Goal: Contribute content: Contribute content

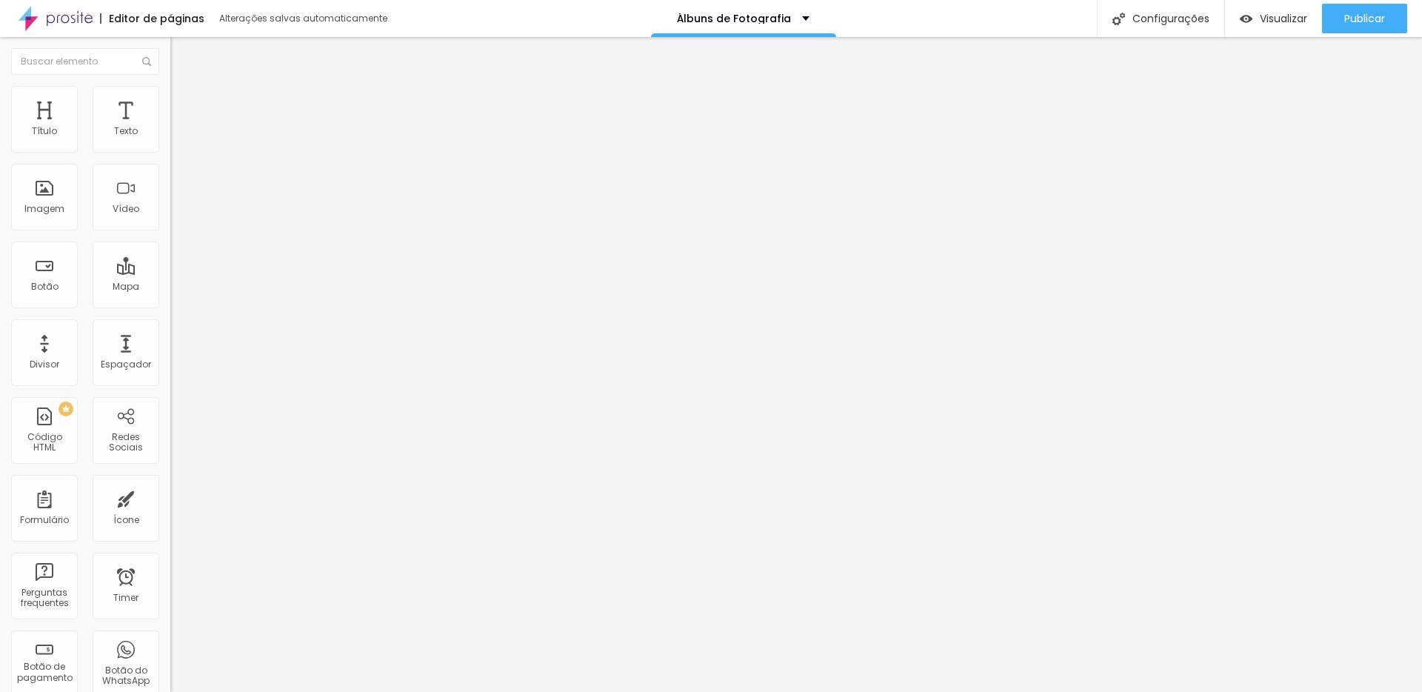
click at [170, 127] on span "Trocar imagem" at bounding box center [210, 121] width 81 height 13
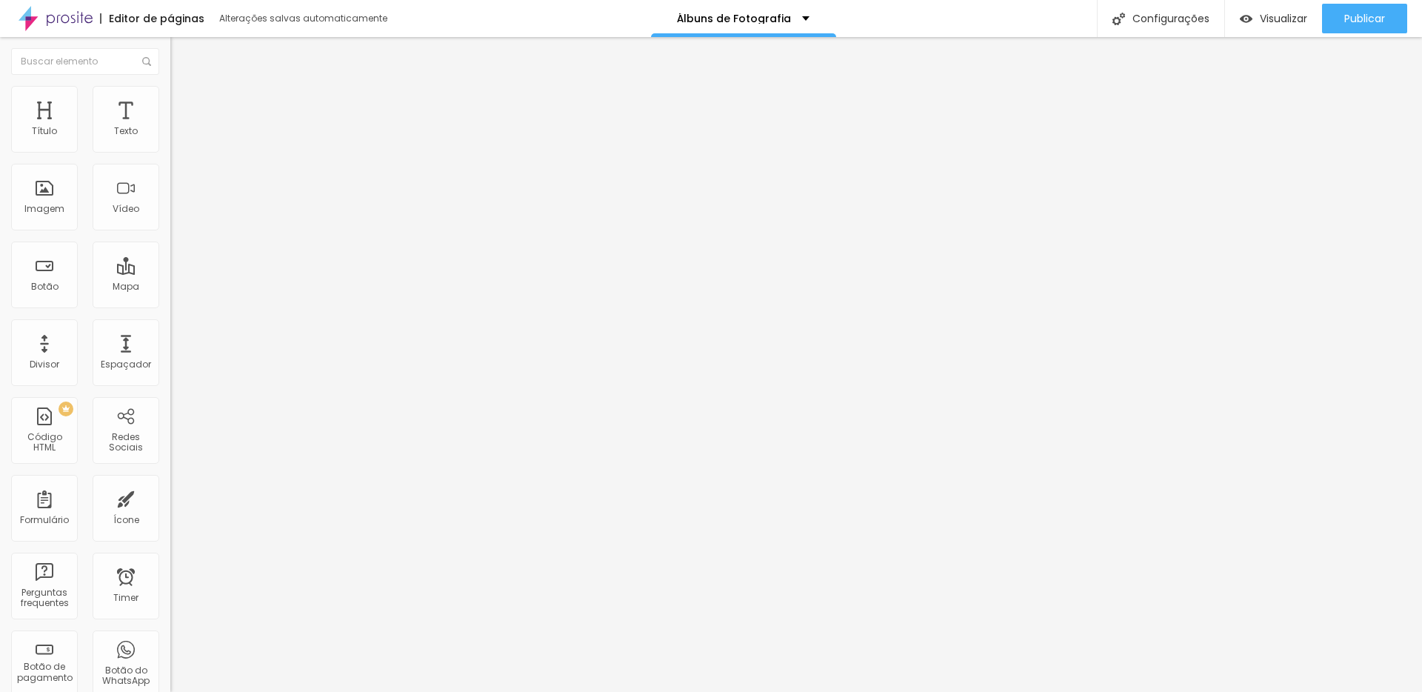
click at [269, 691] on div "Subindo 3/4 arquivos" at bounding box center [711, 696] width 1422 height 9
click at [267, 691] on div "Subindo 3/4 arquivos" at bounding box center [711, 696] width 1422 height 9
click at [1367, 16] on span "Publicar" at bounding box center [1365, 19] width 41 height 12
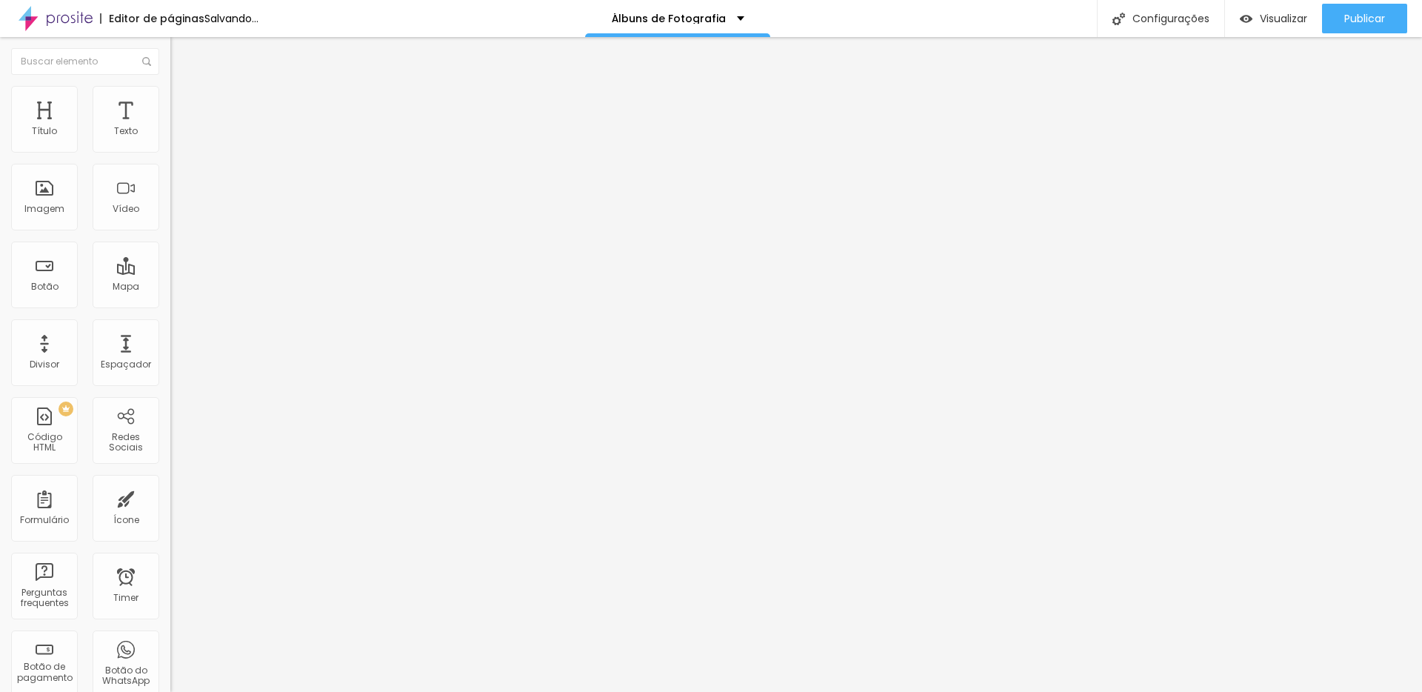
click at [170, 127] on span "Trocar imagem" at bounding box center [210, 121] width 81 height 13
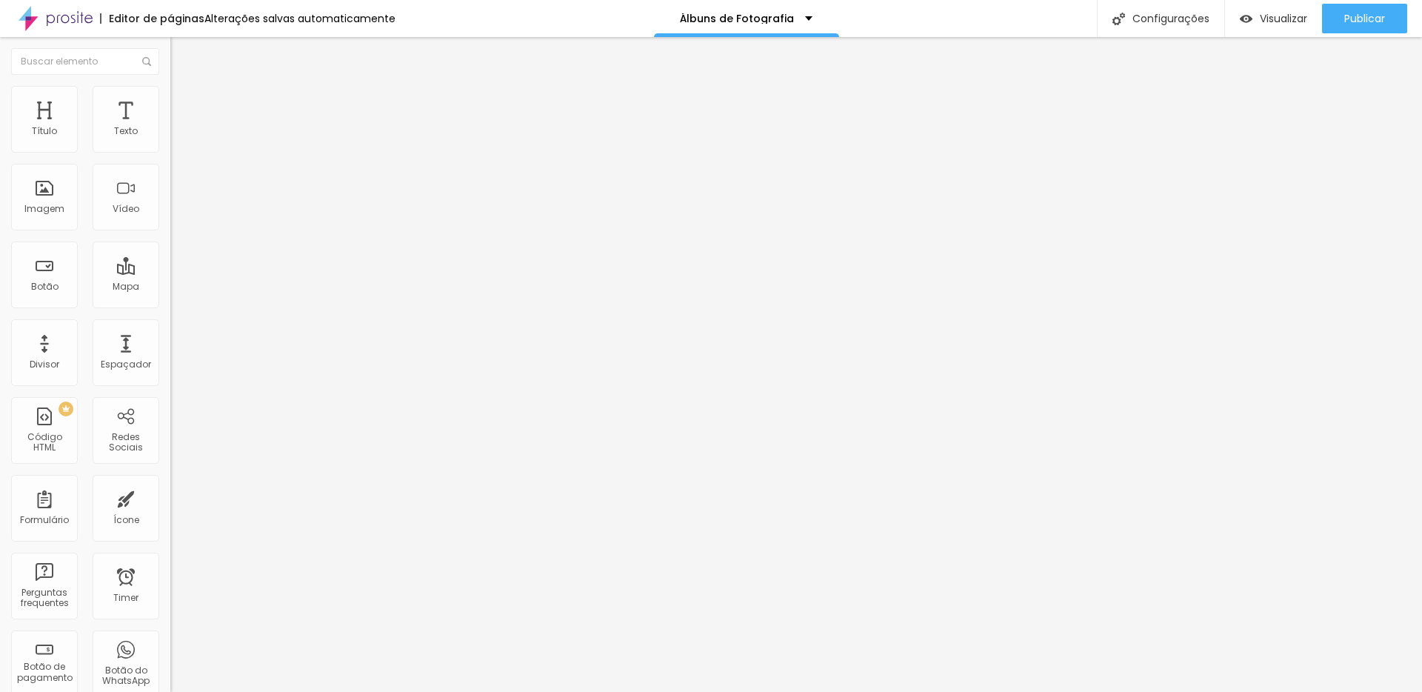
click at [170, 127] on span "Trocar imagem" at bounding box center [210, 121] width 81 height 13
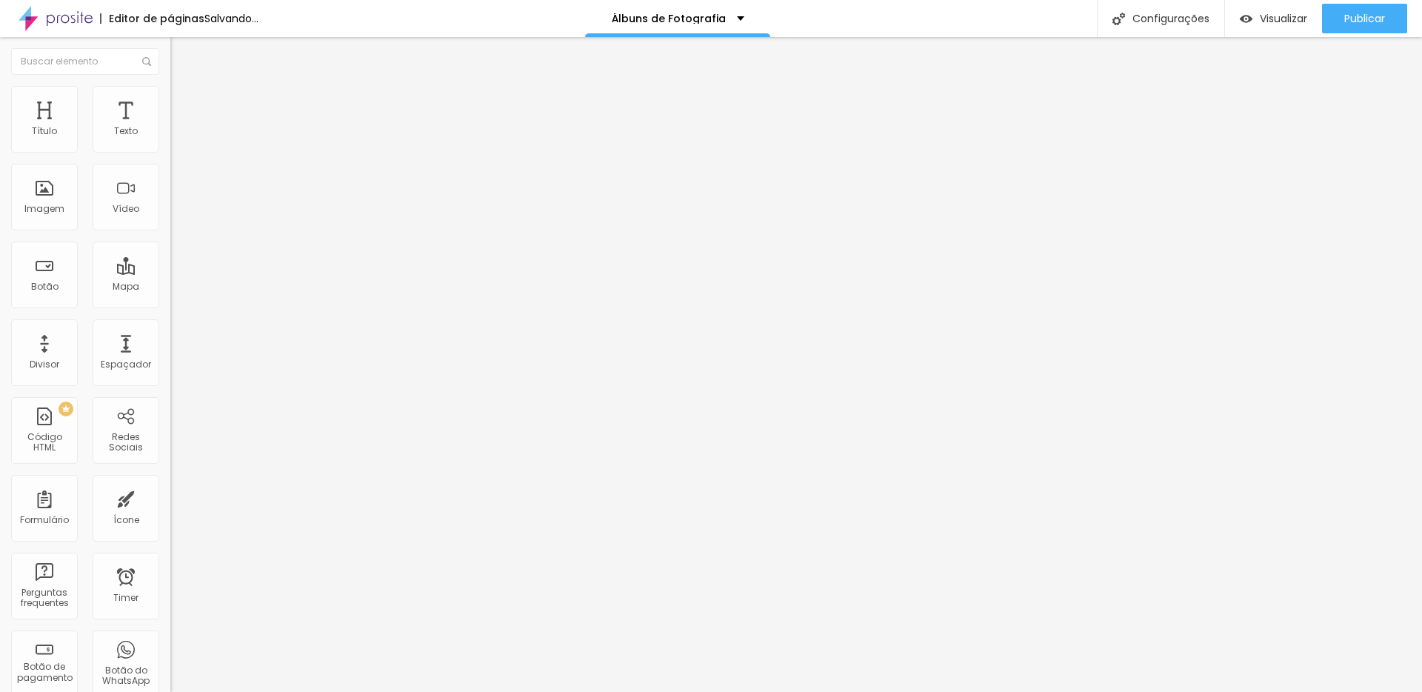
click at [170, 127] on span "Trocar imagem" at bounding box center [210, 121] width 81 height 13
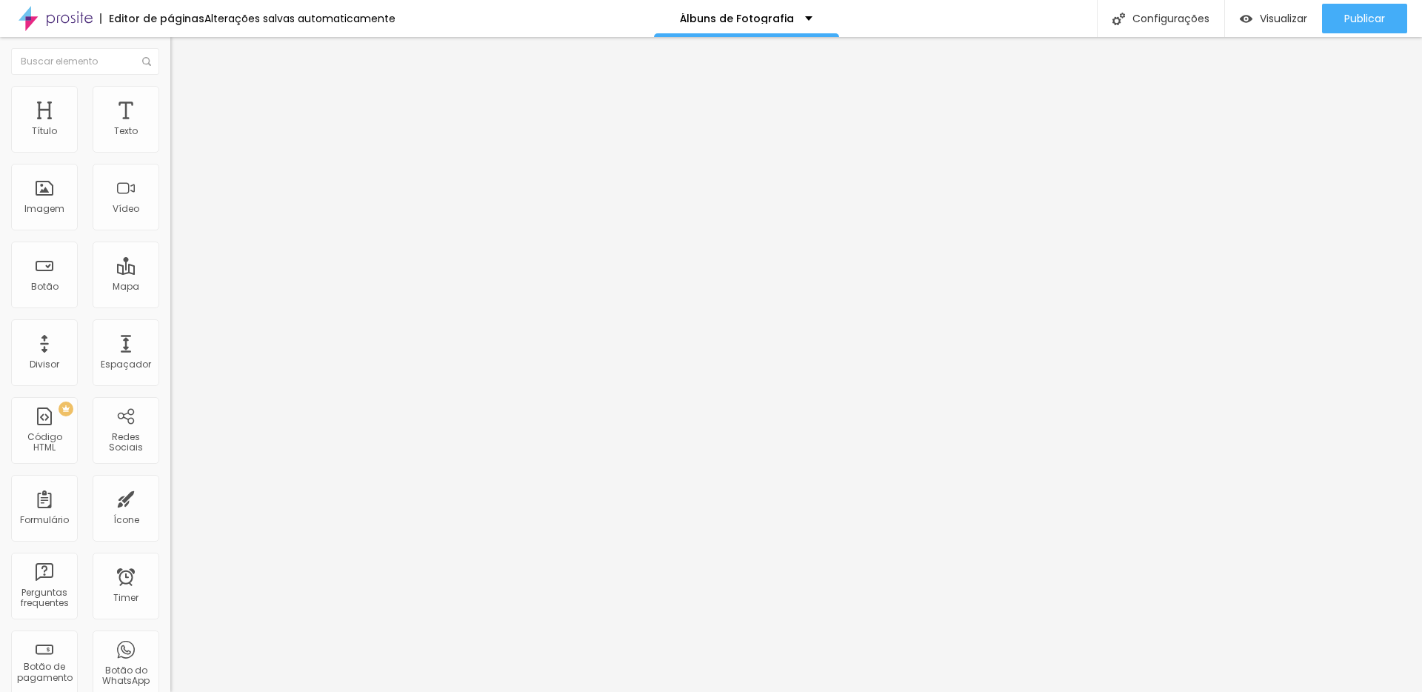
click at [170, 127] on span "Trocar imagem" at bounding box center [210, 121] width 81 height 13
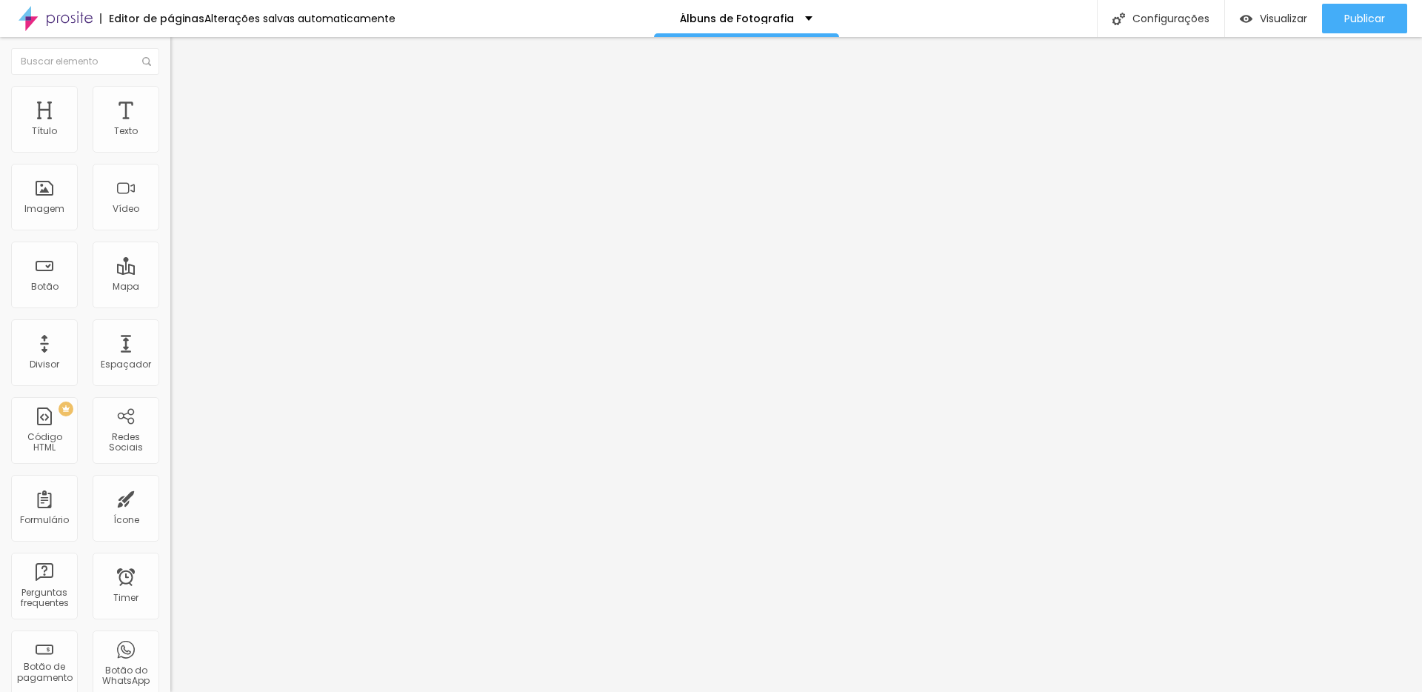
drag, startPoint x: 247, startPoint y: 219, endPoint x: 261, endPoint y: 223, distance: 14.1
click at [170, 139] on input "text" at bounding box center [259, 131] width 178 height 15
paste input "[URL][DOMAIN_NAME]"
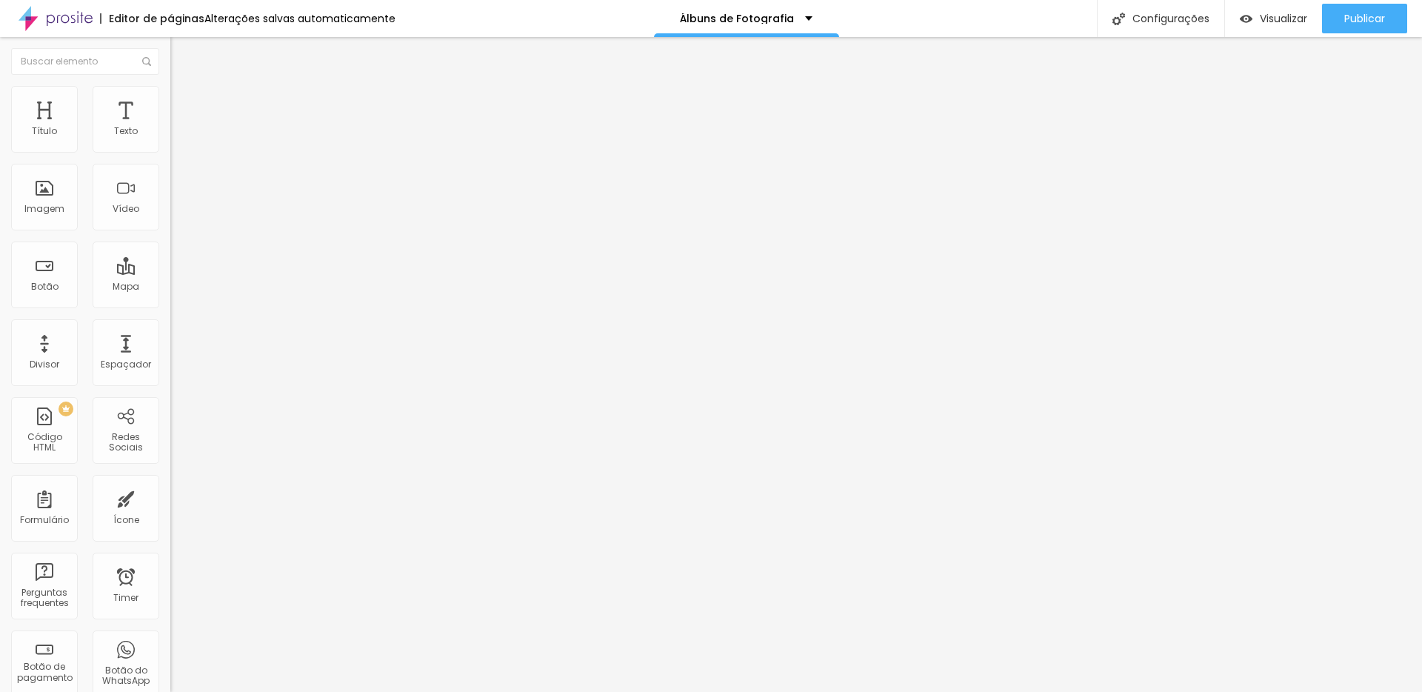
click at [170, 325] on div "Editar Vídeo Conteúdo Estilo Avançado URL do vídeo [URL][DOMAIN_NAME] Alinhamen…" at bounding box center [255, 364] width 170 height 655
click at [170, 139] on input "[URL][DOMAIN_NAME]" at bounding box center [259, 131] width 178 height 15
paste input "?feature=share"
type input "[URL][DOMAIN_NAME]"
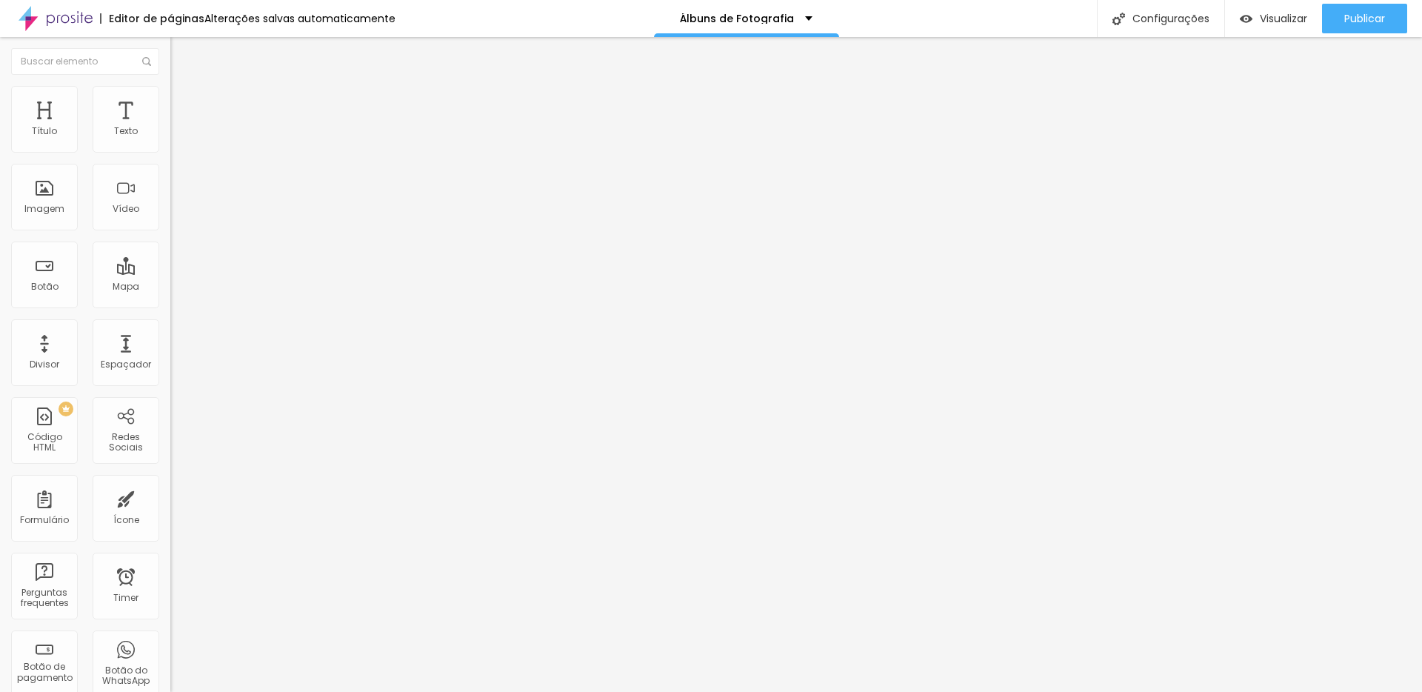
scroll to position [0, 0]
click at [170, 364] on div "Editar Vídeo Conteúdo Estilo Avançado URL do vídeo [URL][DOMAIN_NAME] Alinhamen…" at bounding box center [255, 364] width 170 height 655
click at [1348, 17] on span "Publicar" at bounding box center [1365, 19] width 41 height 12
click at [1255, 19] on div "Visualizar" at bounding box center [1260, 19] width 67 height 13
click at [170, 139] on input "[URL][DOMAIN_NAME]" at bounding box center [259, 131] width 178 height 15
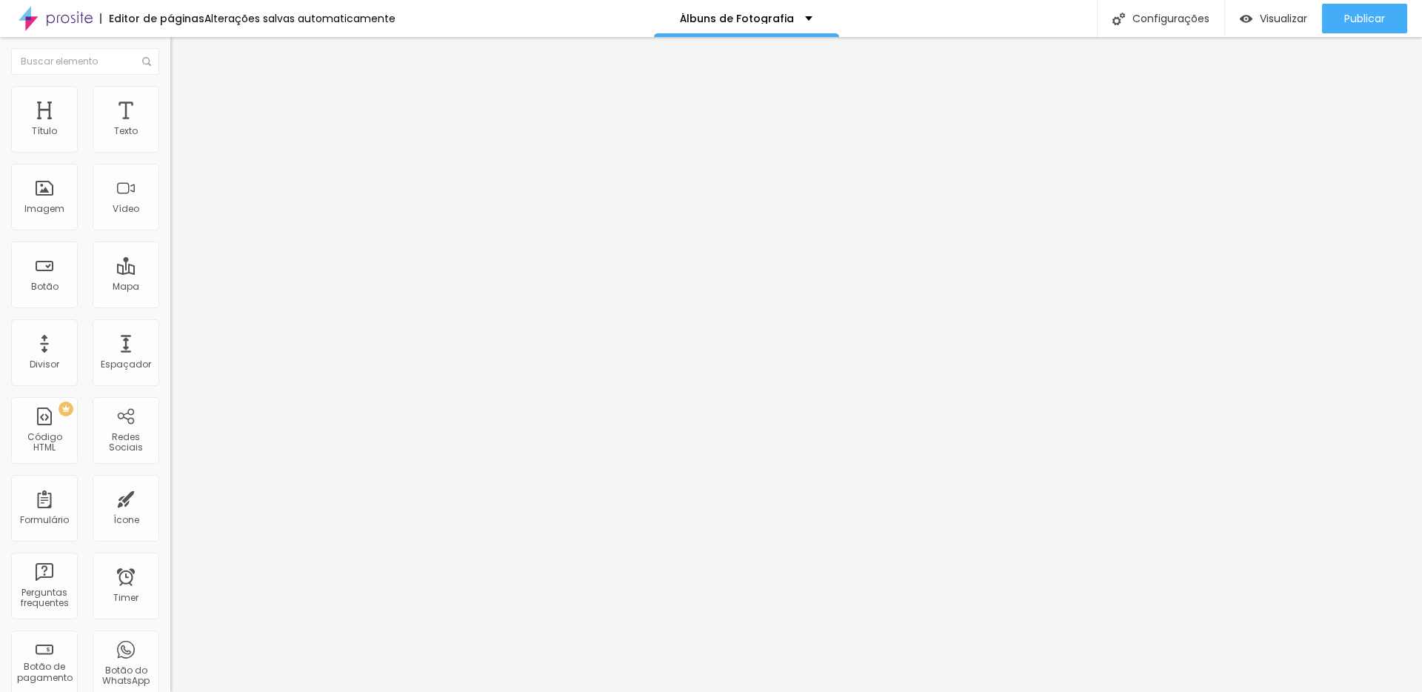
click at [170, 139] on input "[URL][DOMAIN_NAME]" at bounding box center [259, 131] width 178 height 15
paste input "[DOMAIN_NAME][URL]"
type input "[URL][DOMAIN_NAME]"
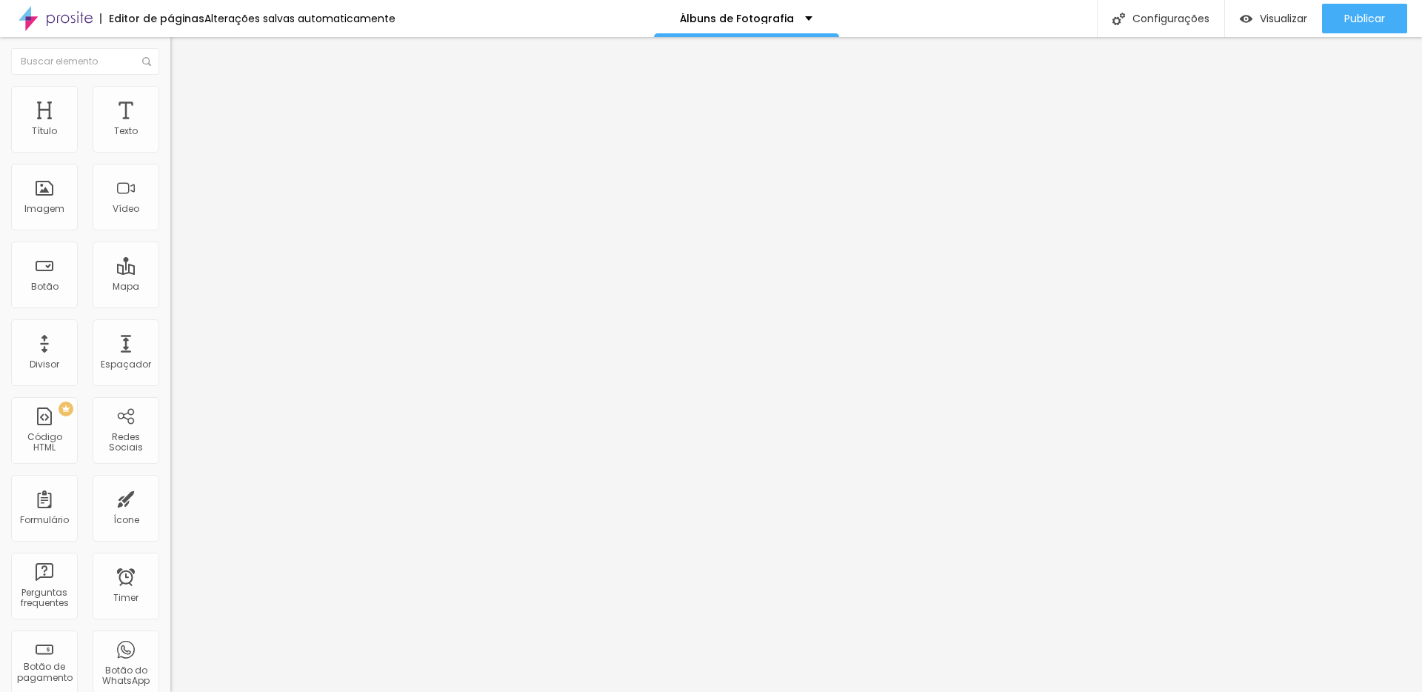
click at [170, 367] on div "Editar Vídeo Conteúdo Estilo Avançado URL do vídeo [URL][DOMAIN_NAME] Alinhamen…" at bounding box center [255, 364] width 170 height 655
click at [170, 287] on div at bounding box center [255, 287] width 170 height 0
click at [184, 101] on span "Estilo" at bounding box center [195, 96] width 23 height 13
click at [184, 104] on span "Avançado" at bounding box center [208, 110] width 49 height 13
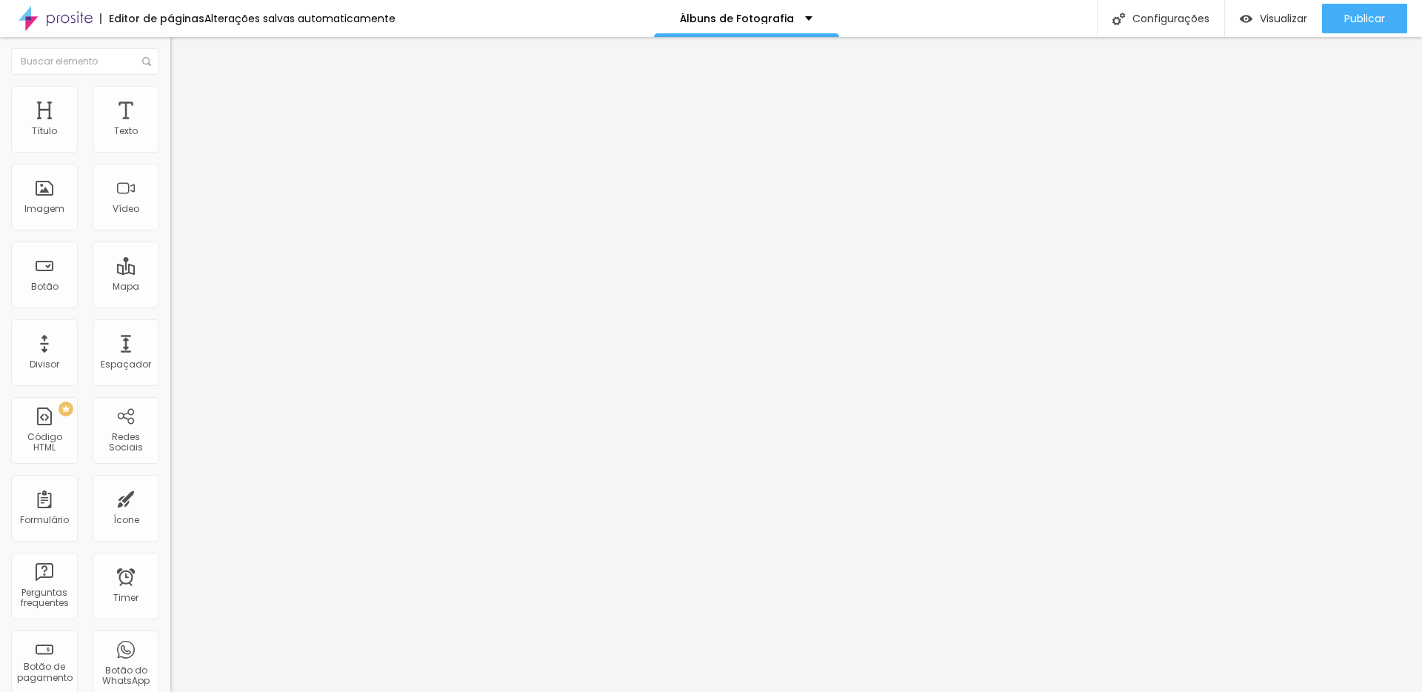
click at [170, 84] on img at bounding box center [176, 77] width 13 height 13
click at [182, 57] on img "button" at bounding box center [188, 54] width 12 height 12
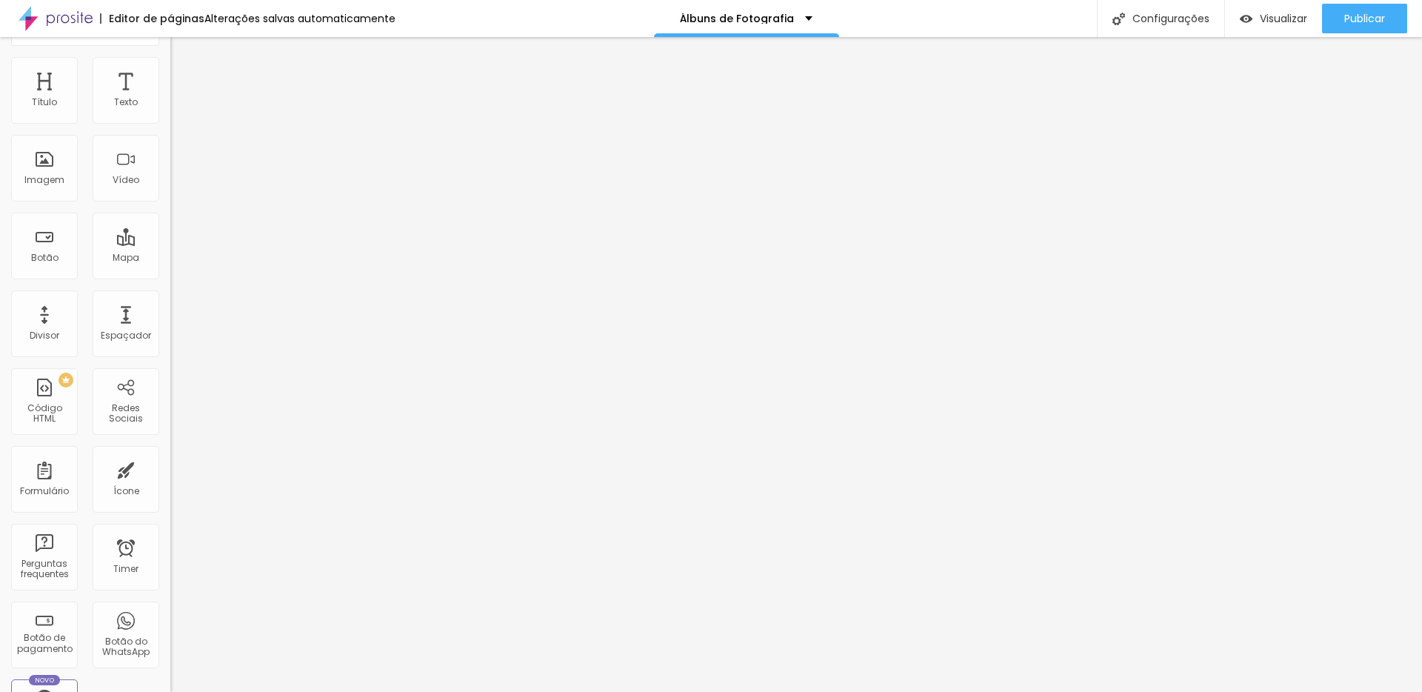
scroll to position [25, 0]
click at [56, 415] on div "Código HTML" at bounding box center [44, 417] width 59 height 21
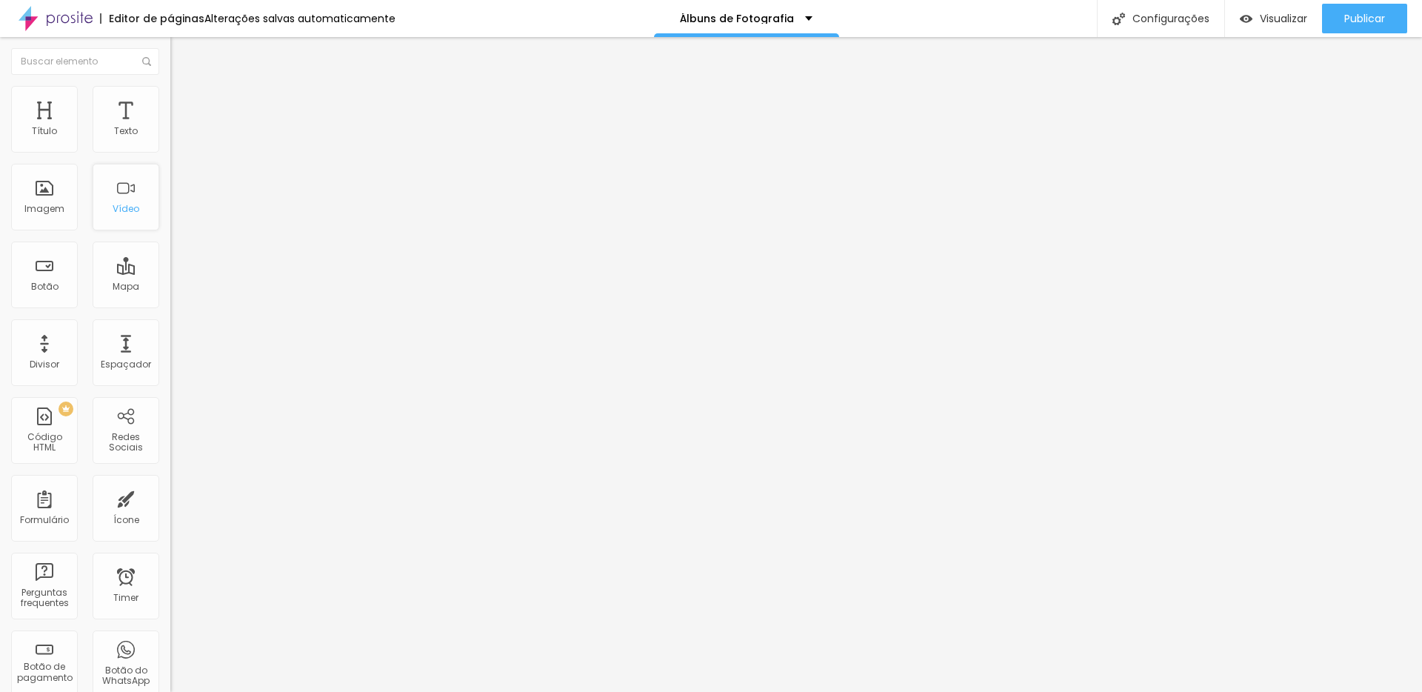
click at [124, 199] on div "Vídeo" at bounding box center [126, 197] width 67 height 67
click at [128, 201] on div "Vídeo" at bounding box center [126, 197] width 67 height 67
click at [170, 139] on input "[URL][DOMAIN_NAME]" at bounding box center [259, 131] width 178 height 15
paste input "text"
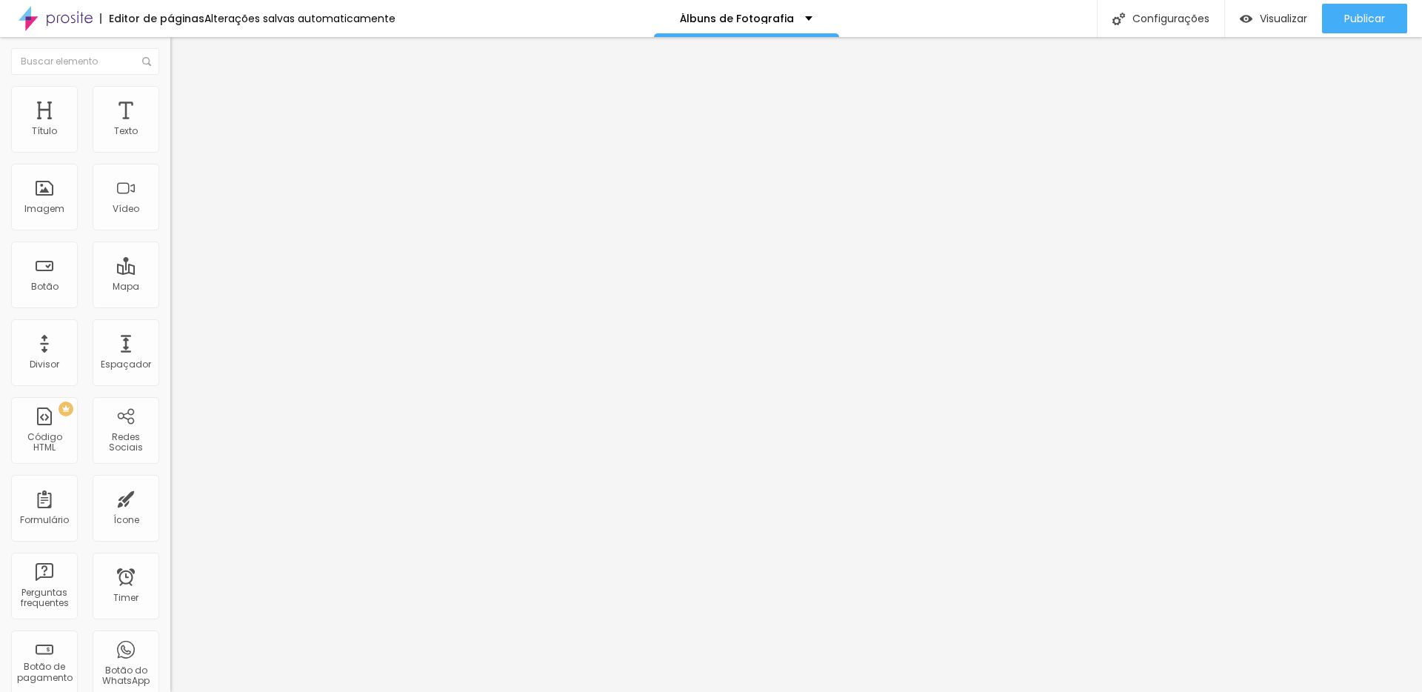
type input "[URL][DOMAIN_NAME]"
click at [170, 221] on div "Proporção 4:3 Standard Ultrawide 21:9 Wide 16:9 Standard 4:3 Vertical 1 3:4 Ver…" at bounding box center [255, 235] width 170 height 67
click at [170, 222] on span "4:3 Standard" at bounding box center [200, 215] width 60 height 13
click at [170, 262] on span "Vertical 1" at bounding box center [189, 256] width 39 height 13
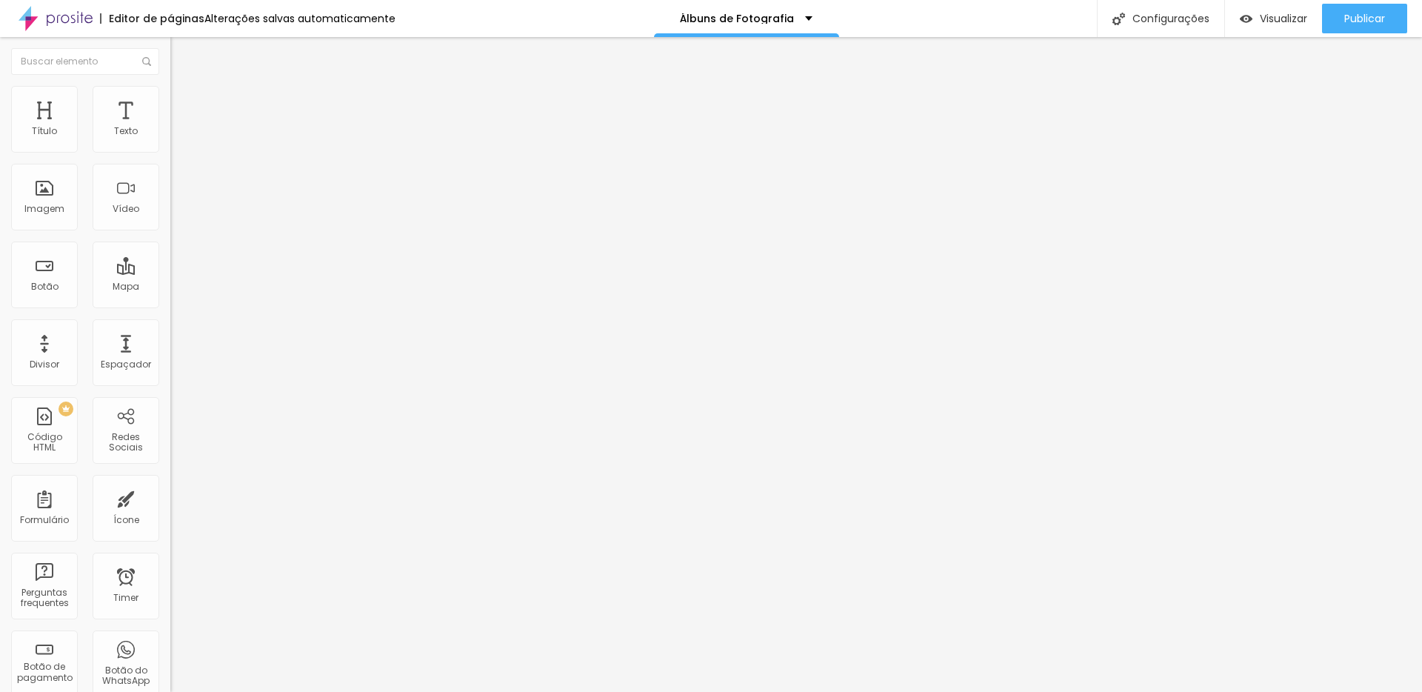
click at [170, 222] on span "3:4 Vertical 1" at bounding box center [197, 215] width 55 height 13
click at [170, 248] on span "Standard" at bounding box center [192, 242] width 44 height 13
click at [170, 279] on div at bounding box center [255, 279] width 170 height 0
click at [170, 106] on ul "Conteúdo Estilo Avançado" at bounding box center [255, 93] width 170 height 44
click at [184, 104] on span "Avançado" at bounding box center [208, 110] width 49 height 13
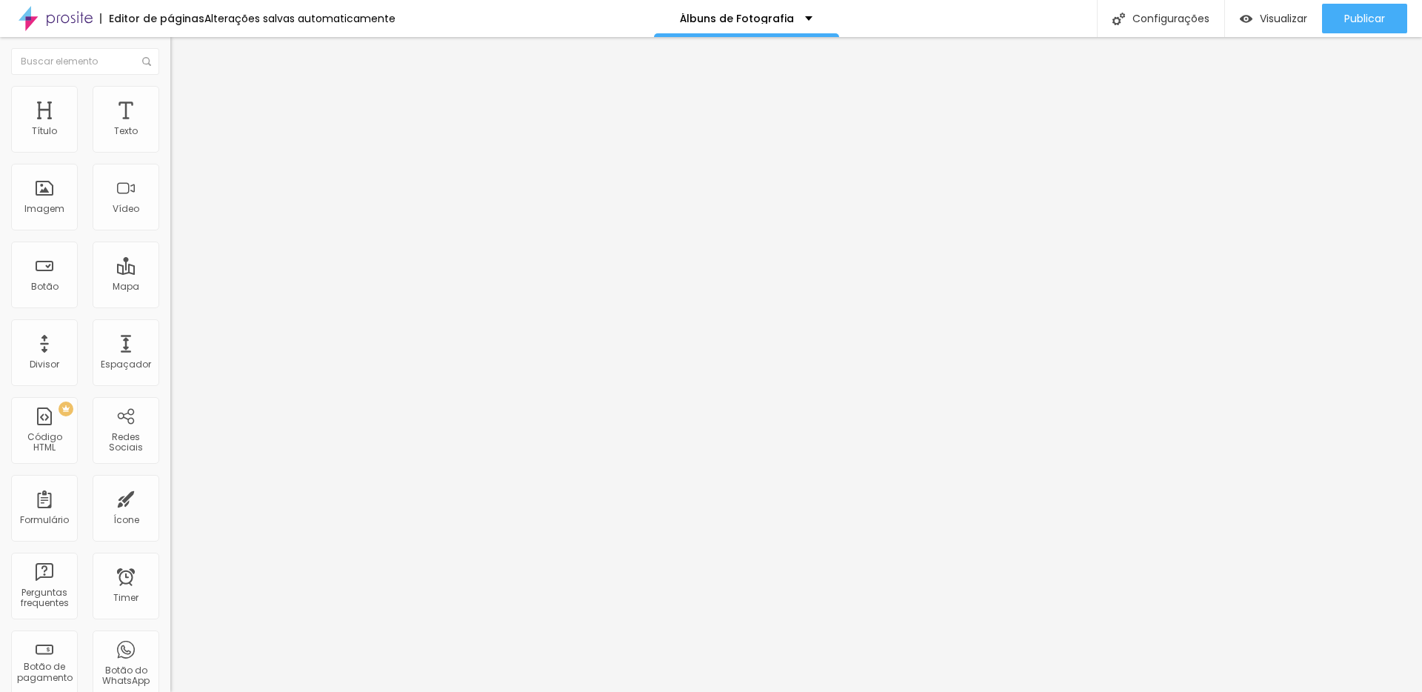
click at [184, 102] on span "Estilo" at bounding box center [195, 96] width 23 height 13
click at [170, 86] on li "Conteúdo" at bounding box center [255, 78] width 170 height 15
click at [170, 127] on span "Trocar imagem" at bounding box center [210, 121] width 81 height 13
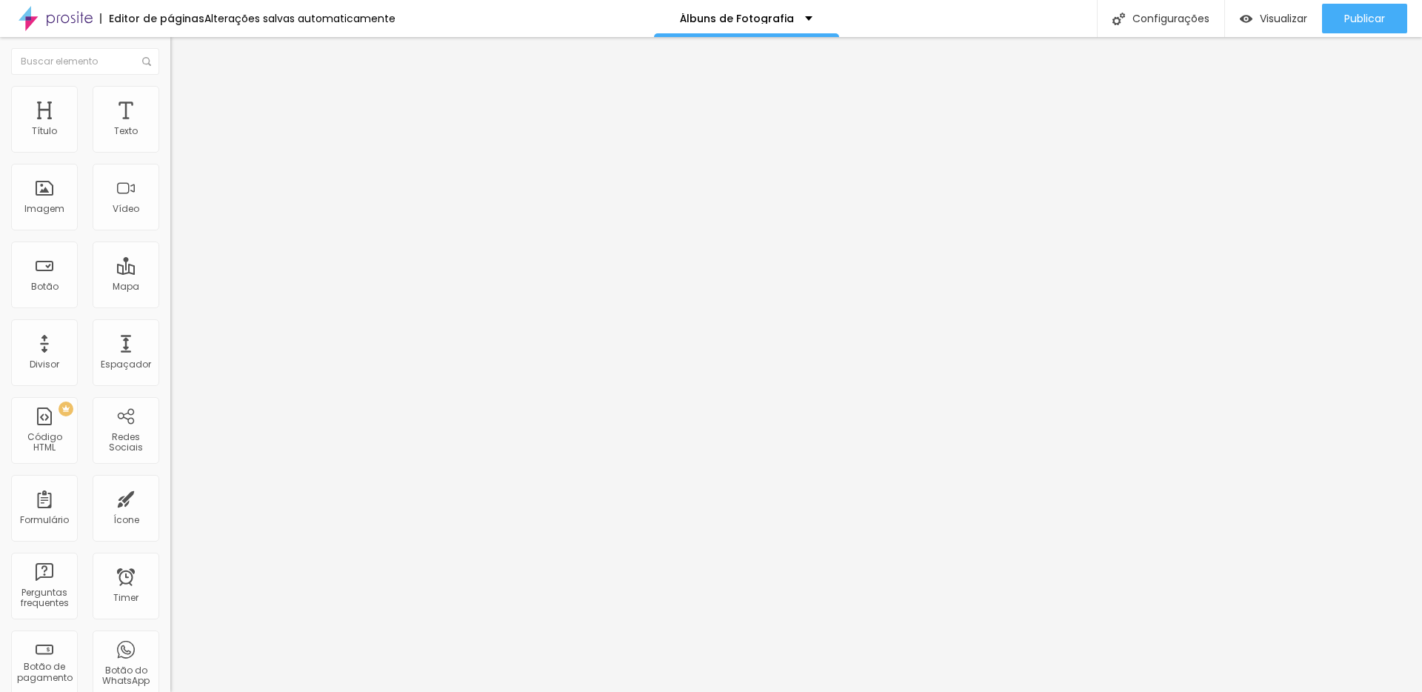
click at [170, 232] on span "Original" at bounding box center [188, 225] width 36 height 13
click at [170, 257] on div "Quadrado 1:1" at bounding box center [255, 252] width 170 height 9
click at [170, 232] on span "1:1 Quadrado" at bounding box center [199, 225] width 59 height 13
click at [170, 250] on span "Padrão" at bounding box center [186, 243] width 33 height 13
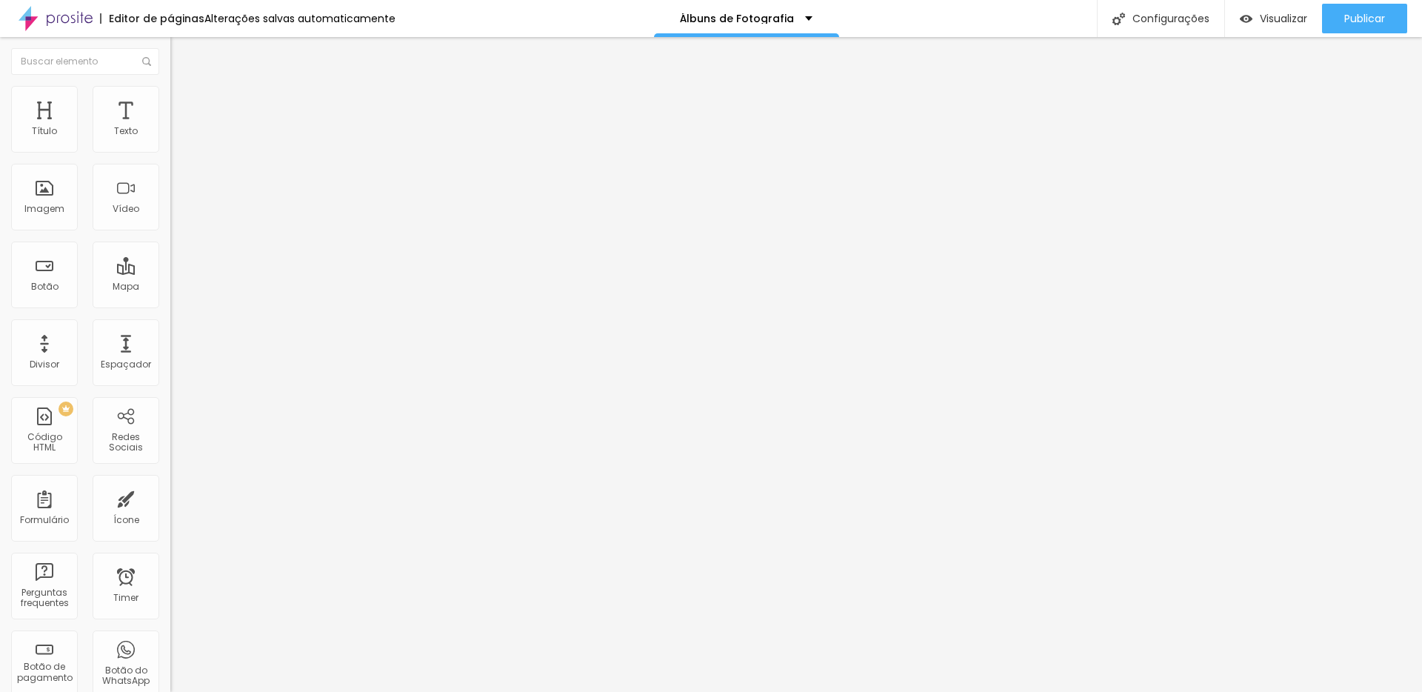
click at [170, 127] on span "Trocar imagem" at bounding box center [210, 121] width 81 height 13
click at [170, 232] on span "Original" at bounding box center [188, 225] width 36 height 13
click at [170, 250] on span "Padrão" at bounding box center [186, 243] width 33 height 13
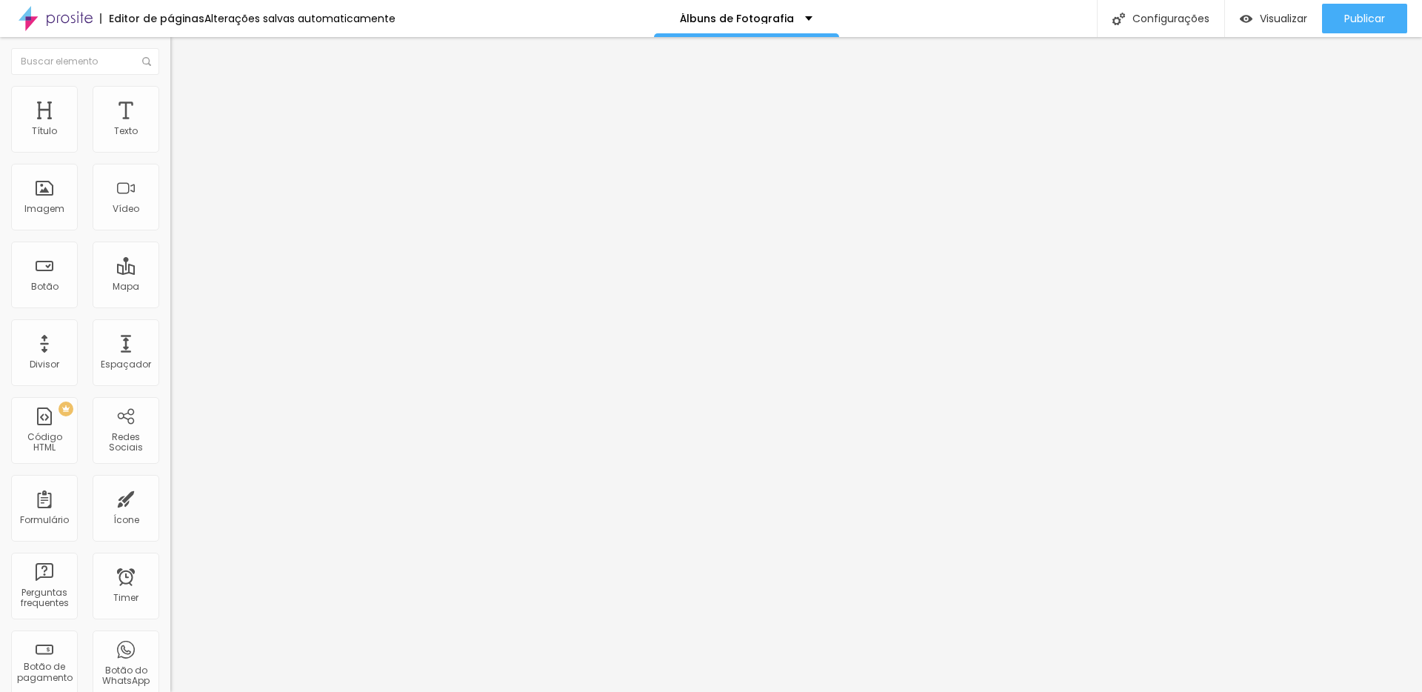
scroll to position [0, 37156]
drag, startPoint x: 90, startPoint y: 87, endPoint x: 103, endPoint y: 95, distance: 15.3
click at [170, 89] on ul "Conteúdo Avançado" at bounding box center [255, 86] width 170 height 30
click at [170, 99] on li "Avançado" at bounding box center [255, 93] width 170 height 15
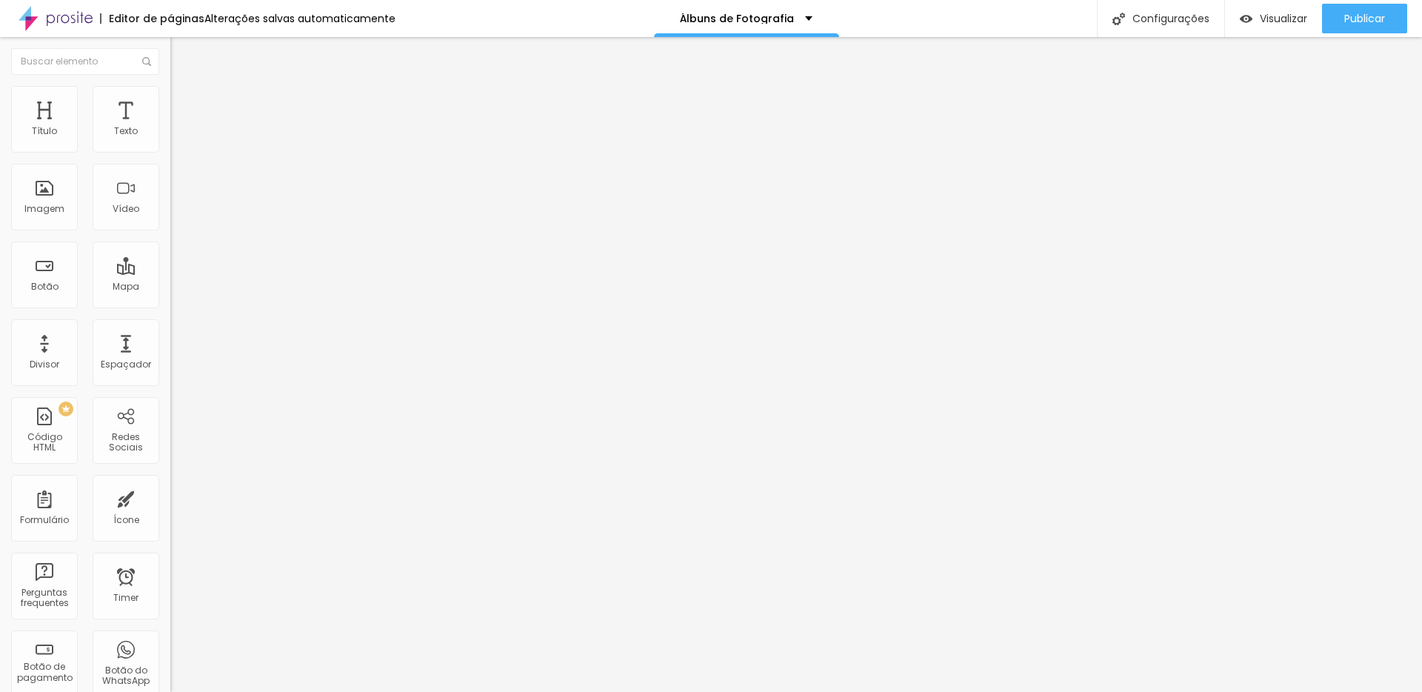
click at [170, 86] on li "Conteúdo" at bounding box center [255, 78] width 170 height 15
click at [170, 139] on input "text" at bounding box center [259, 131] width 178 height 15
paste input "[URL][DOMAIN_NAME]"
type input "[URL][DOMAIN_NAME]"
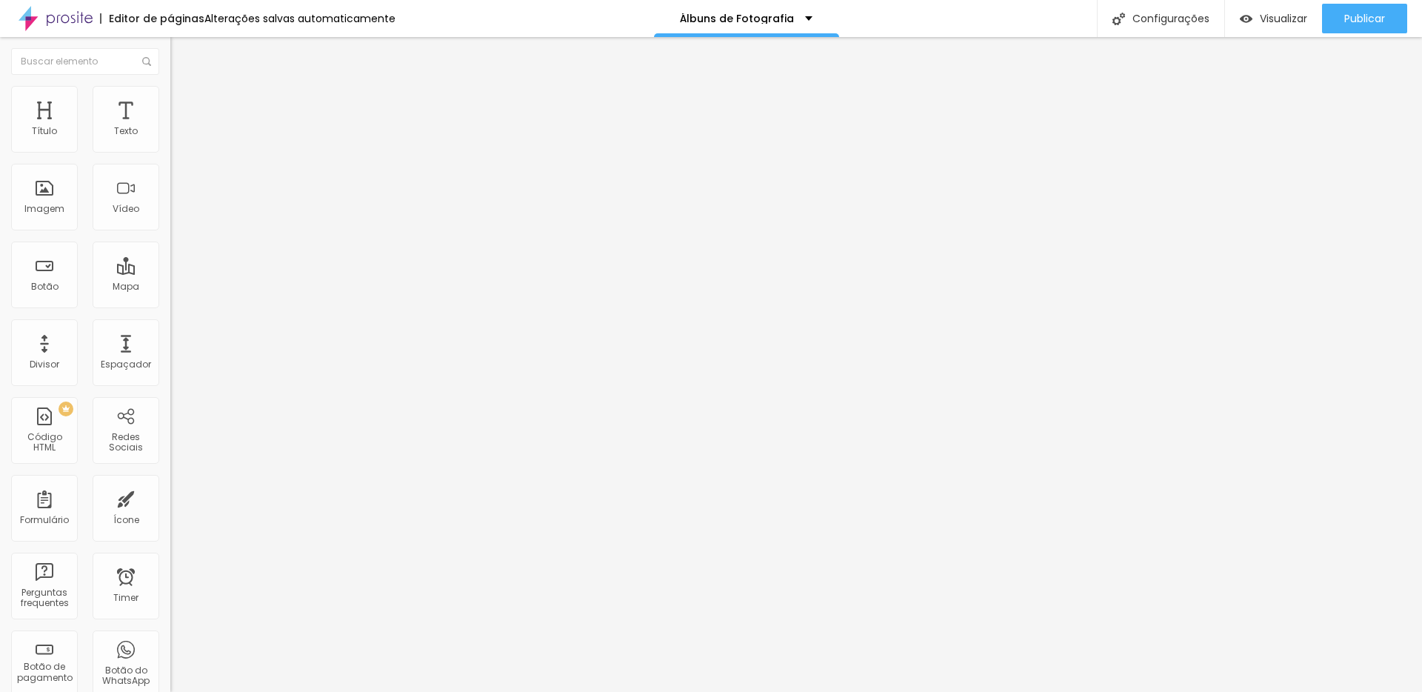
scroll to position [0, 0]
click at [1354, 24] on span "Publicar" at bounding box center [1365, 19] width 41 height 12
click at [184, 102] on span "Estilo" at bounding box center [195, 96] width 23 height 13
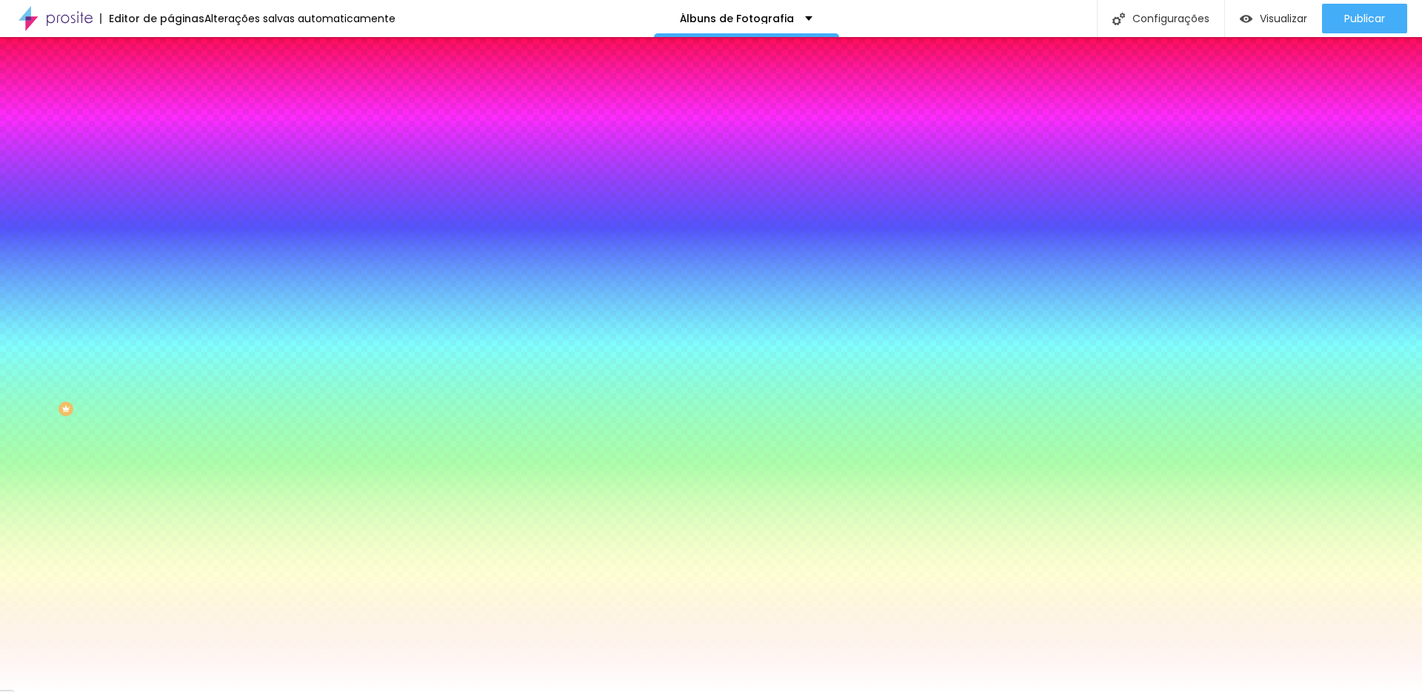
click at [184, 104] on span "Avançado" at bounding box center [208, 110] width 49 height 13
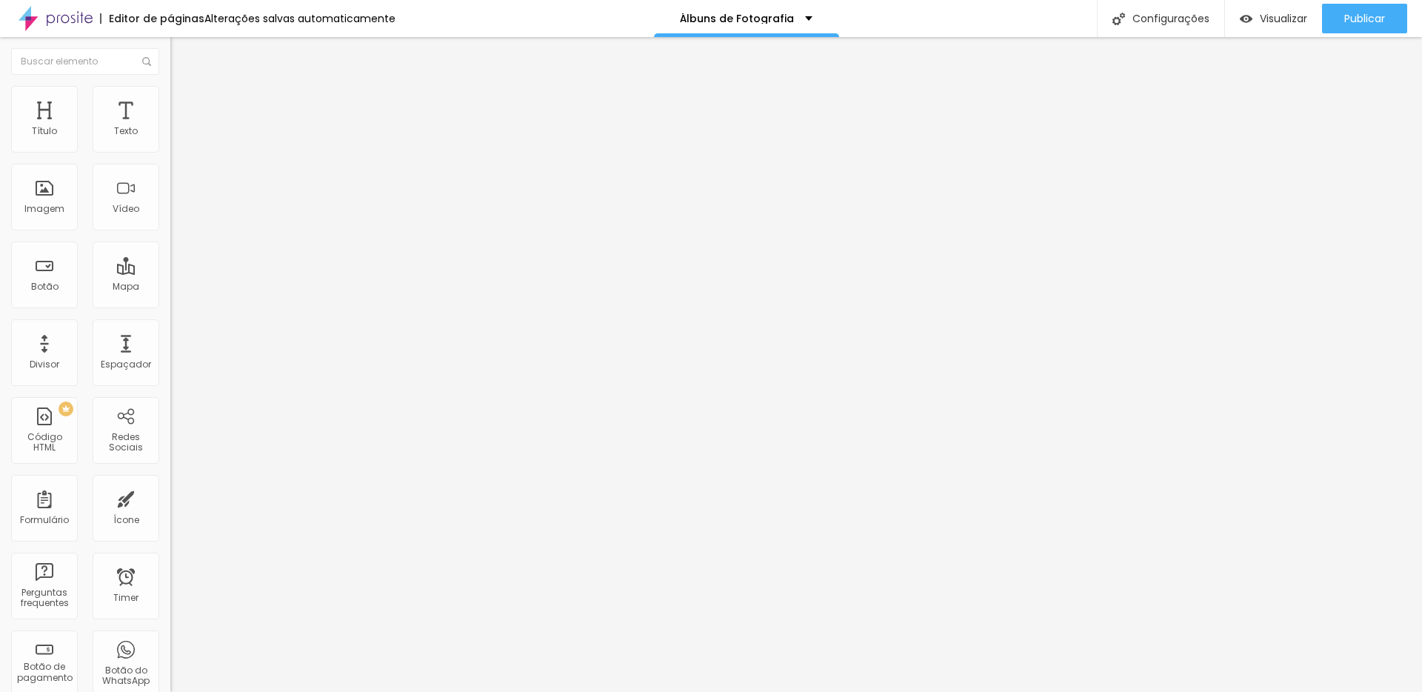
click at [184, 101] on span "Avançado" at bounding box center [208, 96] width 49 height 13
click at [184, 102] on span "Estilo" at bounding box center [195, 96] width 23 height 13
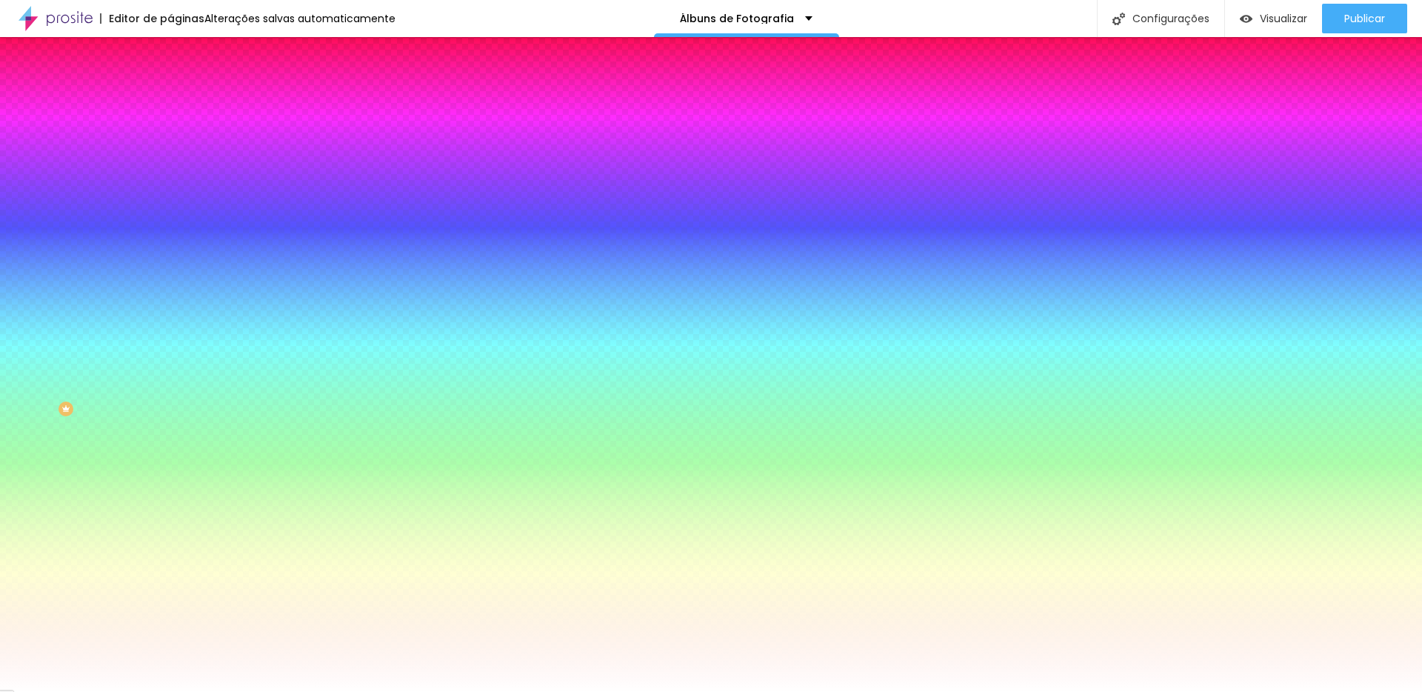
click at [170, 101] on li "Avançado" at bounding box center [255, 108] width 170 height 15
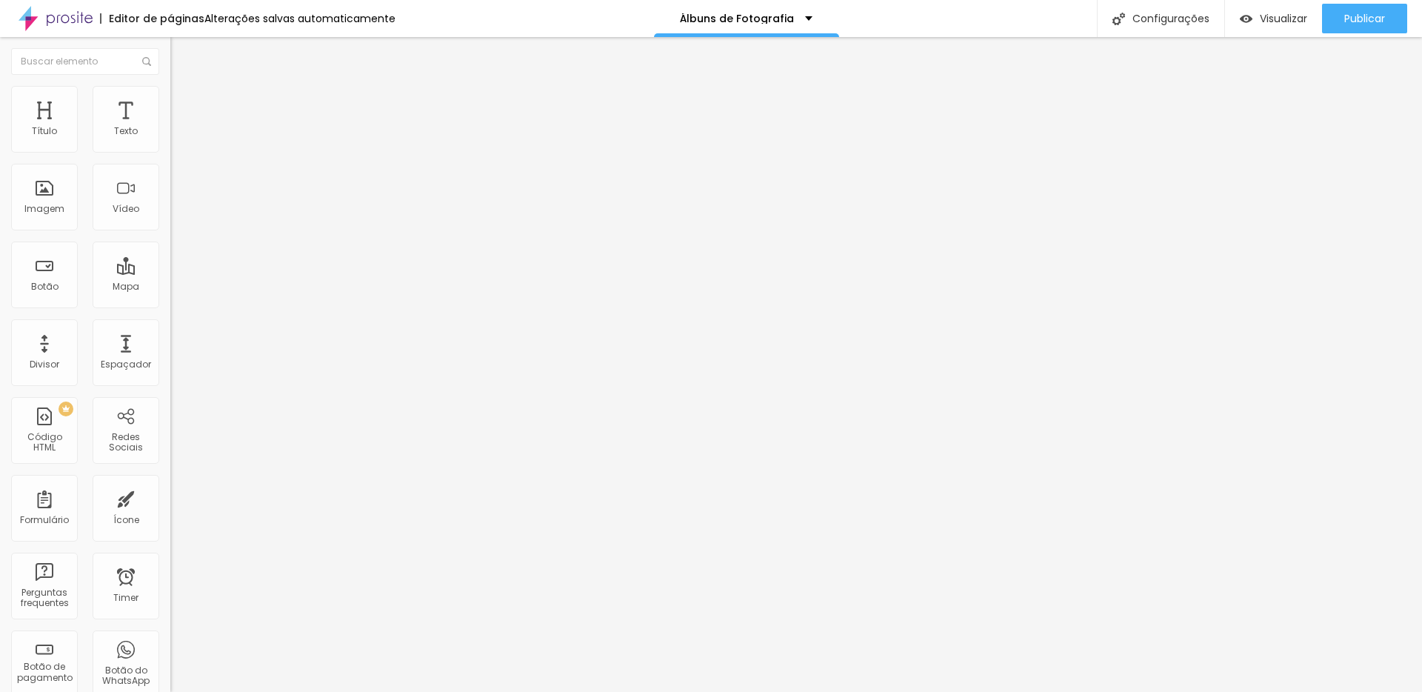
click at [170, 147] on img at bounding box center [175, 141] width 10 height 10
click at [184, 102] on span "Estilo" at bounding box center [195, 96] width 23 height 13
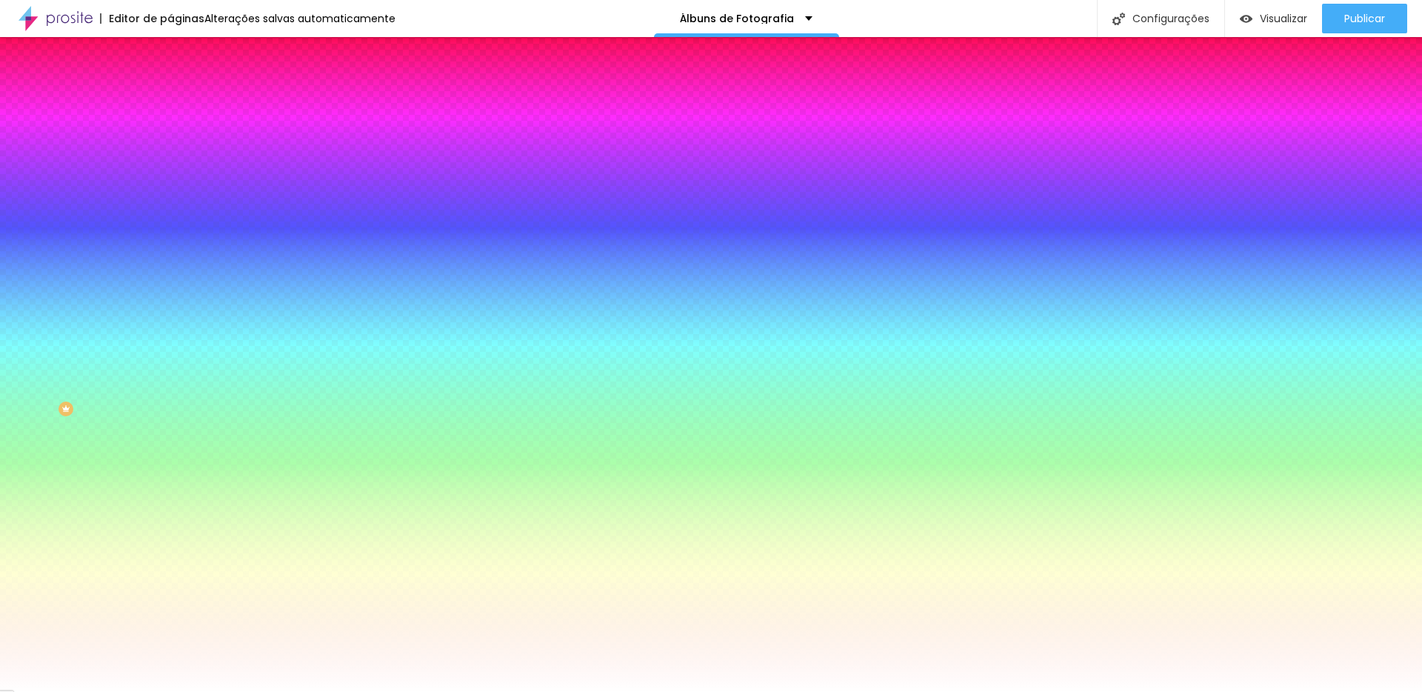
type input "17"
type input "19"
type input "24"
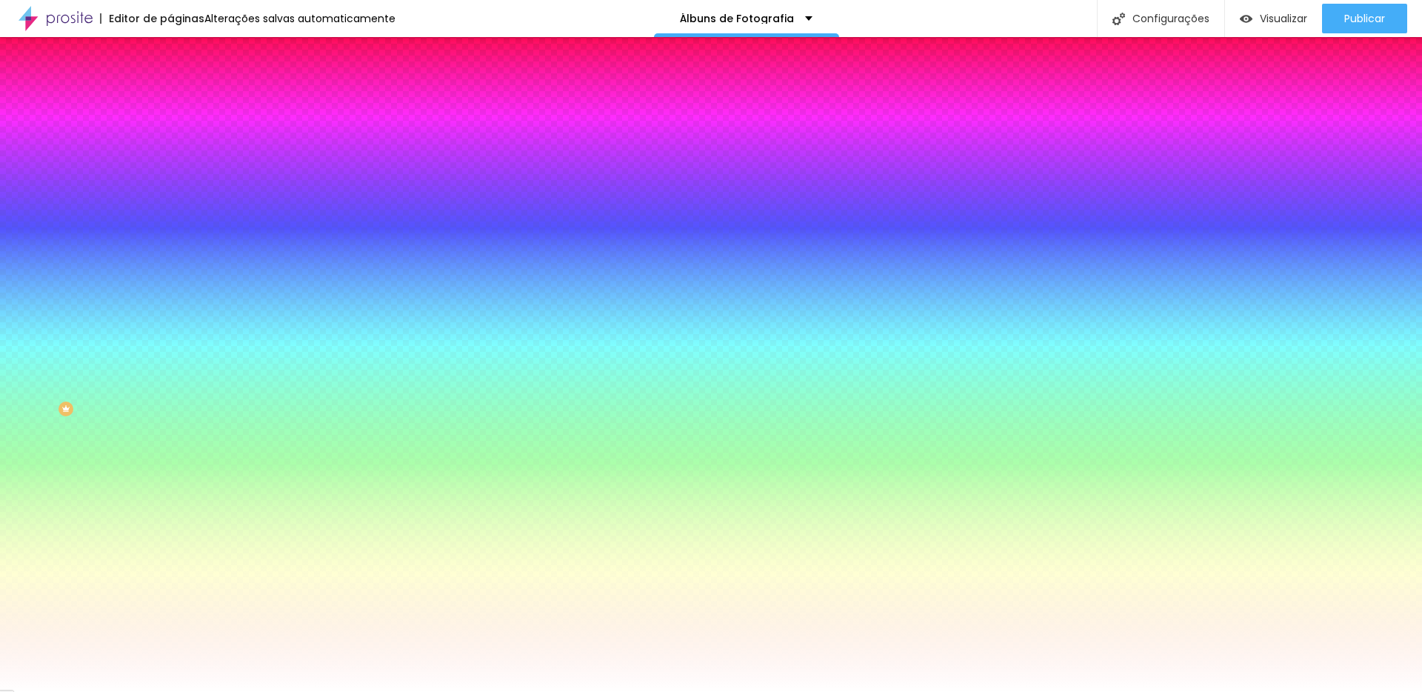
type input "24"
type input "31"
type input "37"
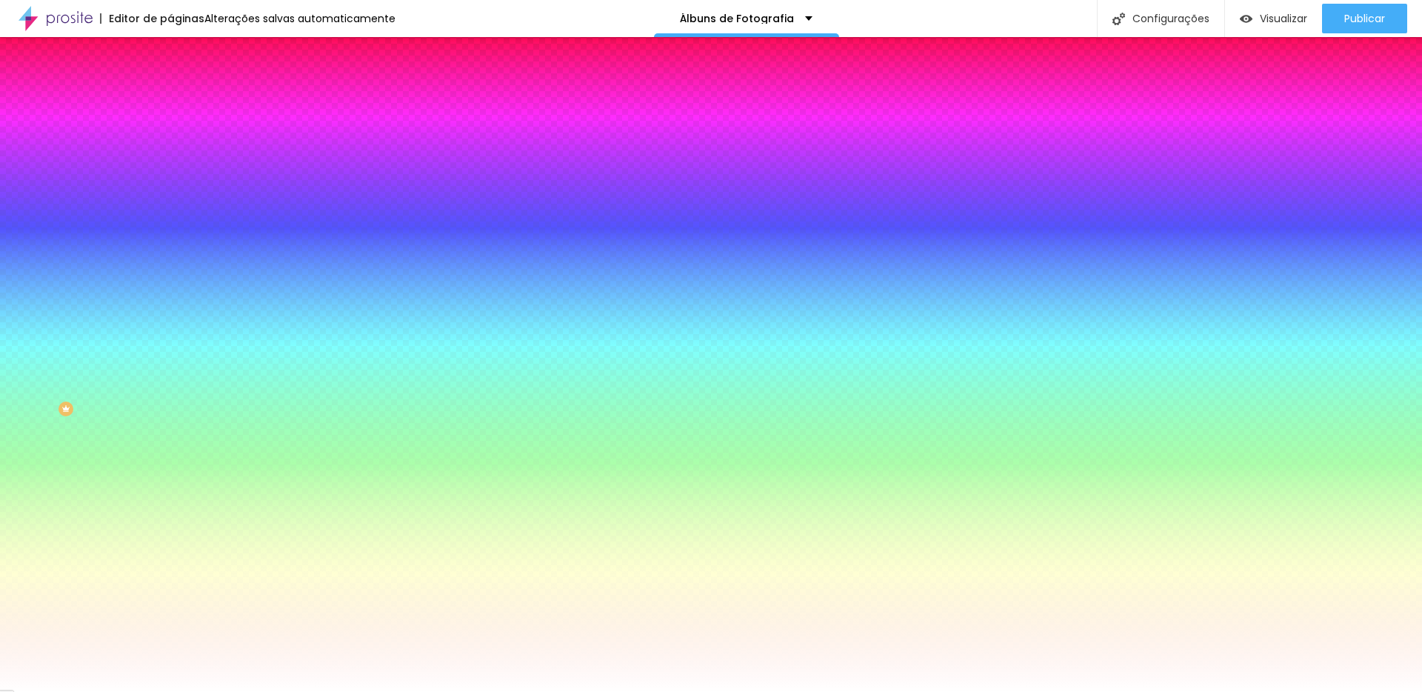
type input "48"
type input "63"
type input "76"
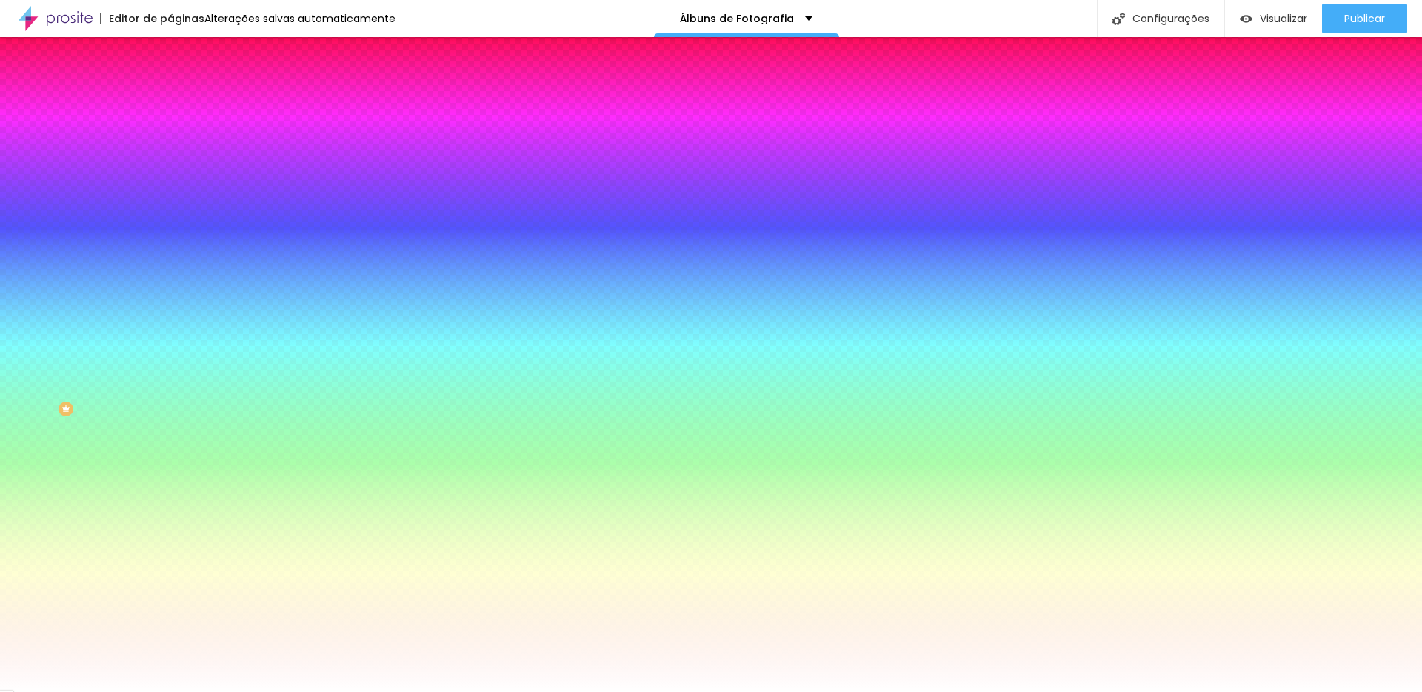
type input "76"
type input "92"
type input "106"
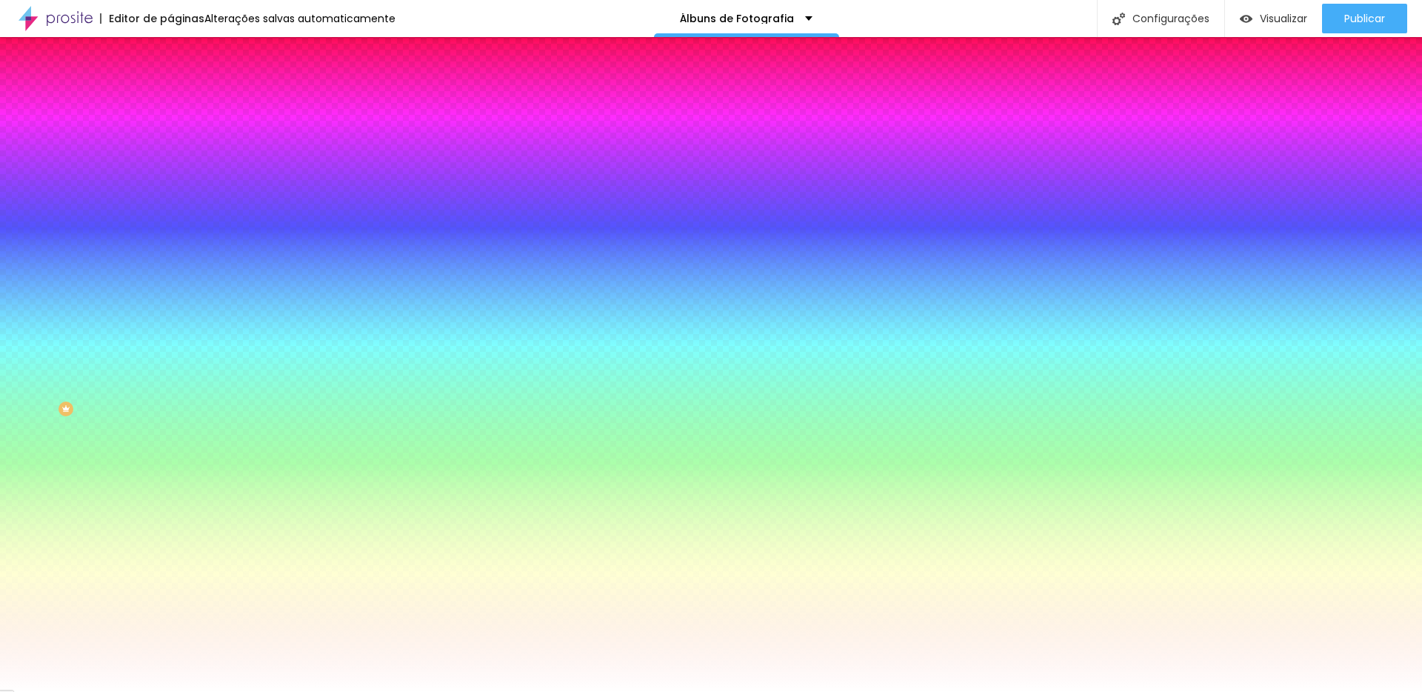
type input "120"
type input "134"
type input "145"
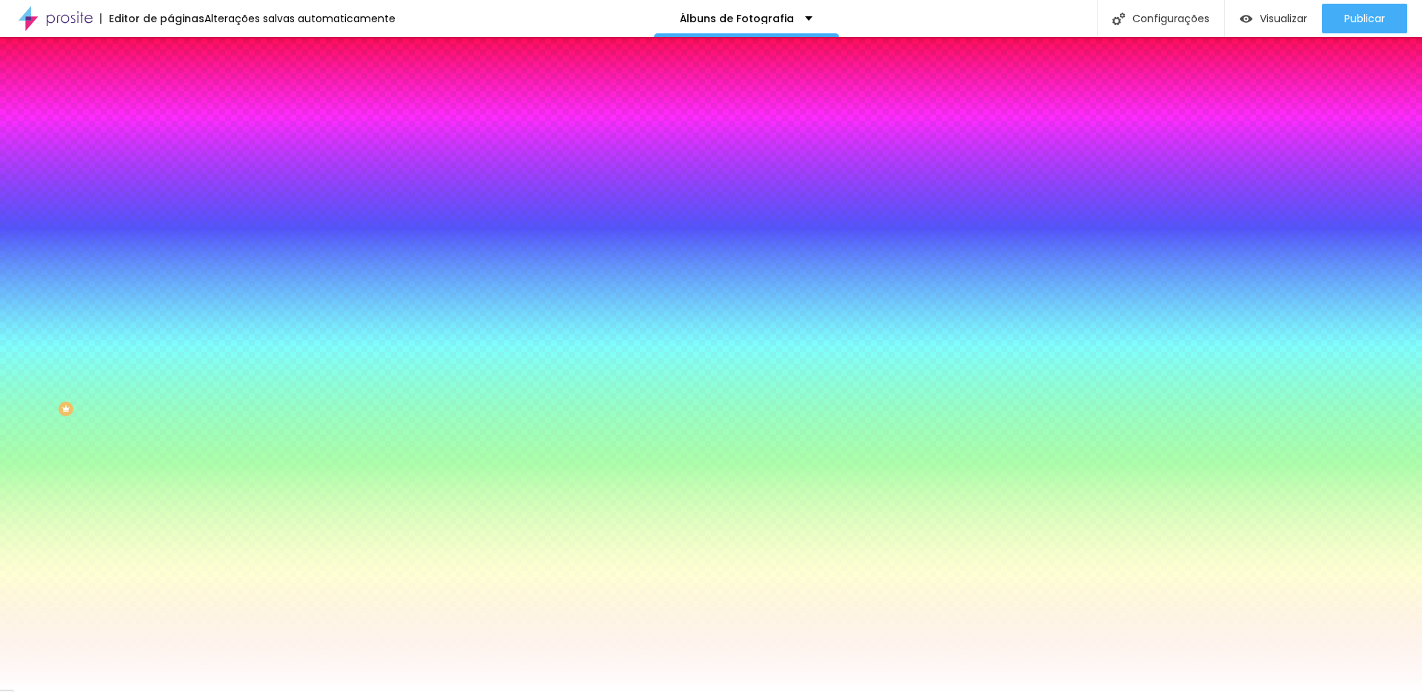
type input "145"
type input "157"
type input "166"
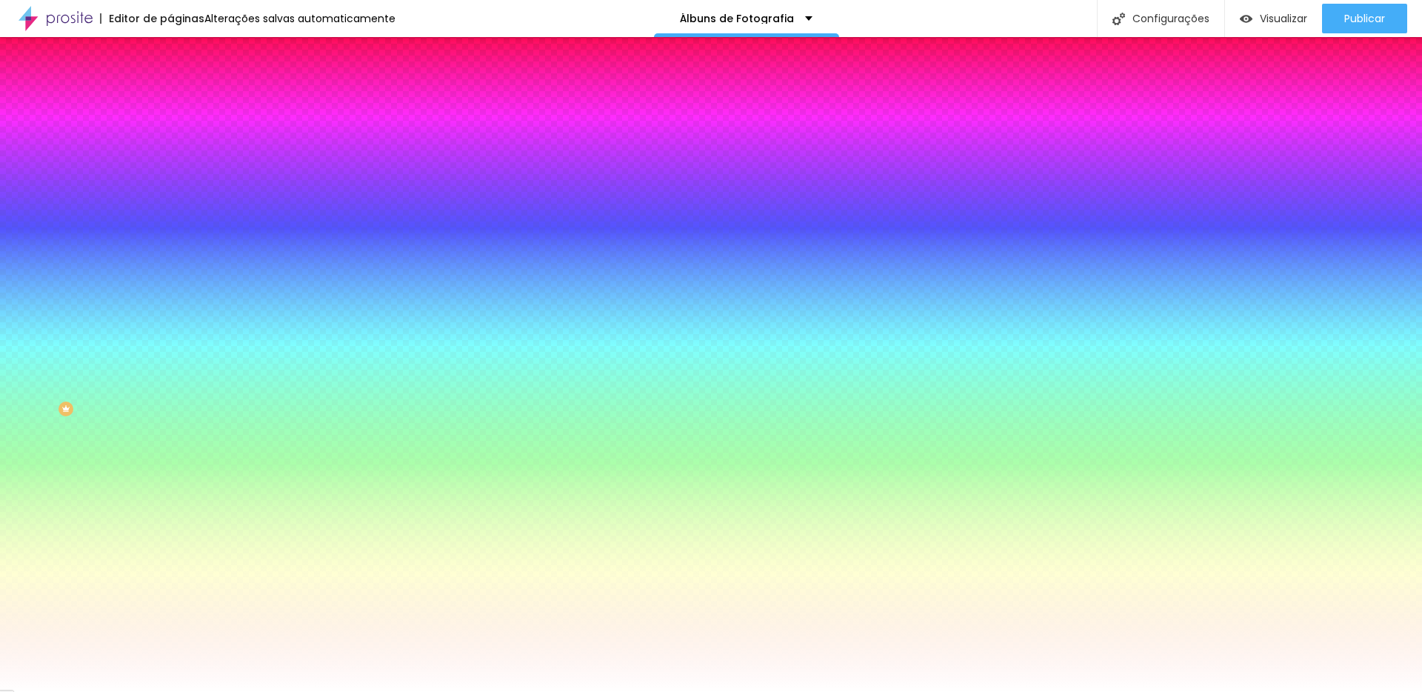
type input "176"
type input "184"
type input "193"
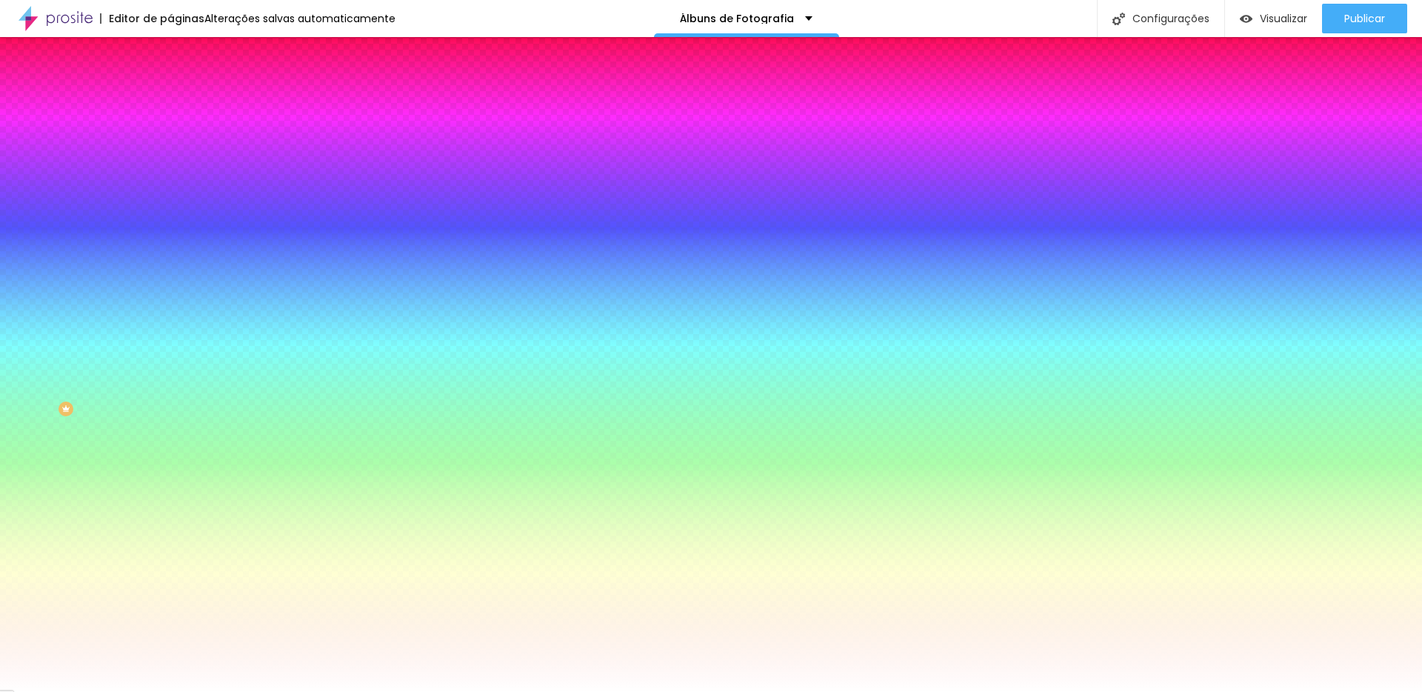
type input "193"
type input "200"
drag, startPoint x: 41, startPoint y: 179, endPoint x: 151, endPoint y: 185, distance: 109.8
click at [170, 328] on input "range" at bounding box center [218, 334] width 96 height 12
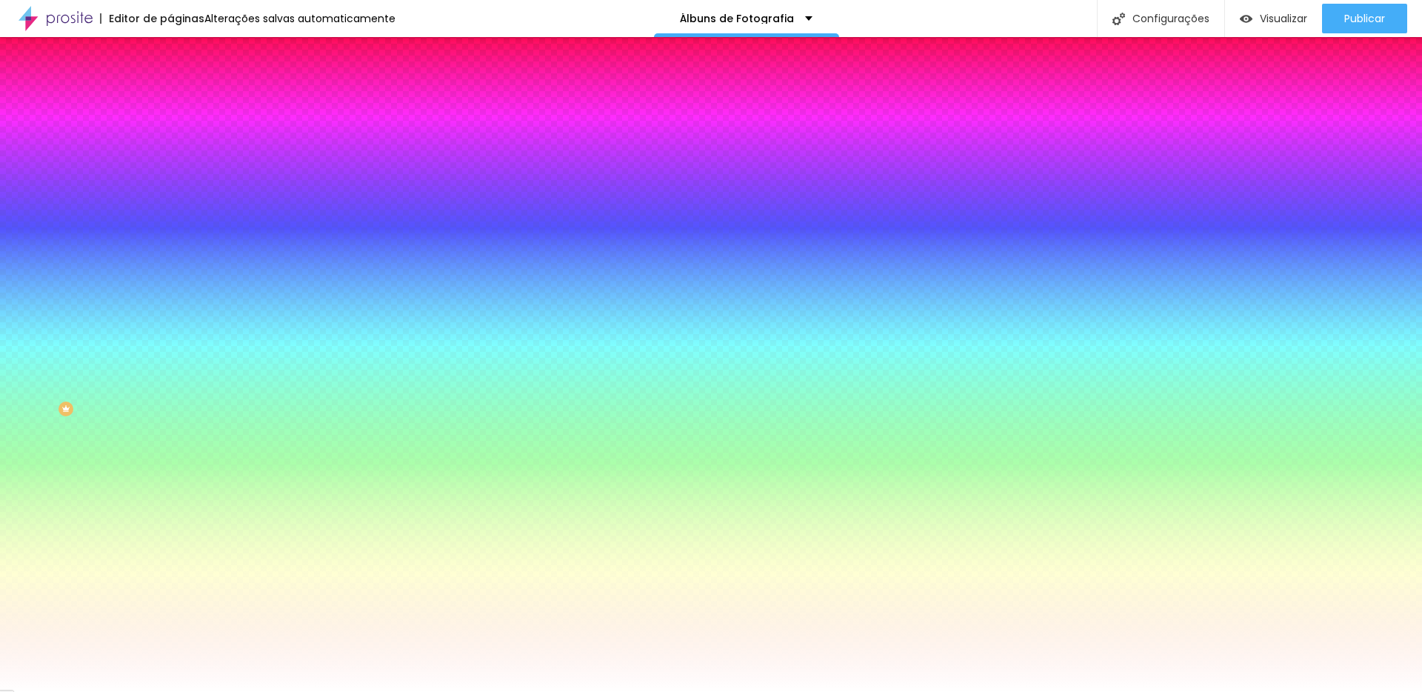
type input "91"
type input "71"
type input "47"
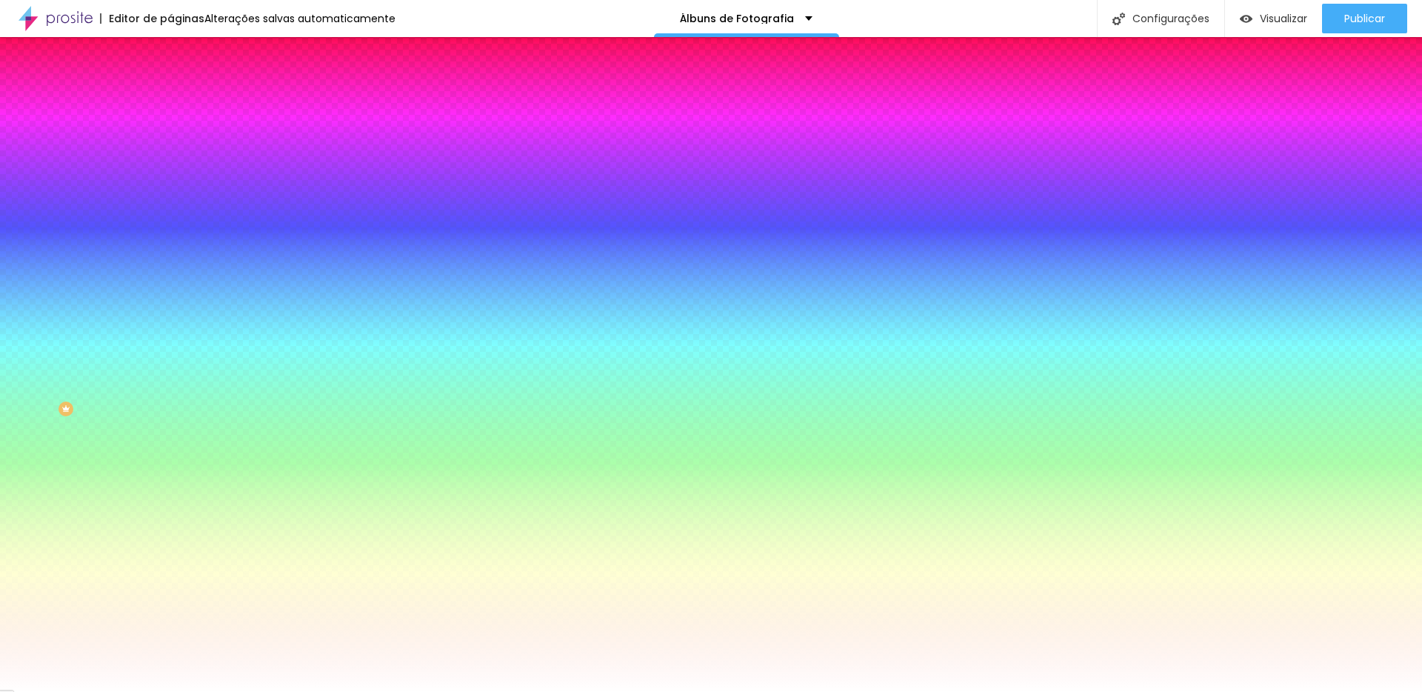
type input "47"
type input "27"
type input "0"
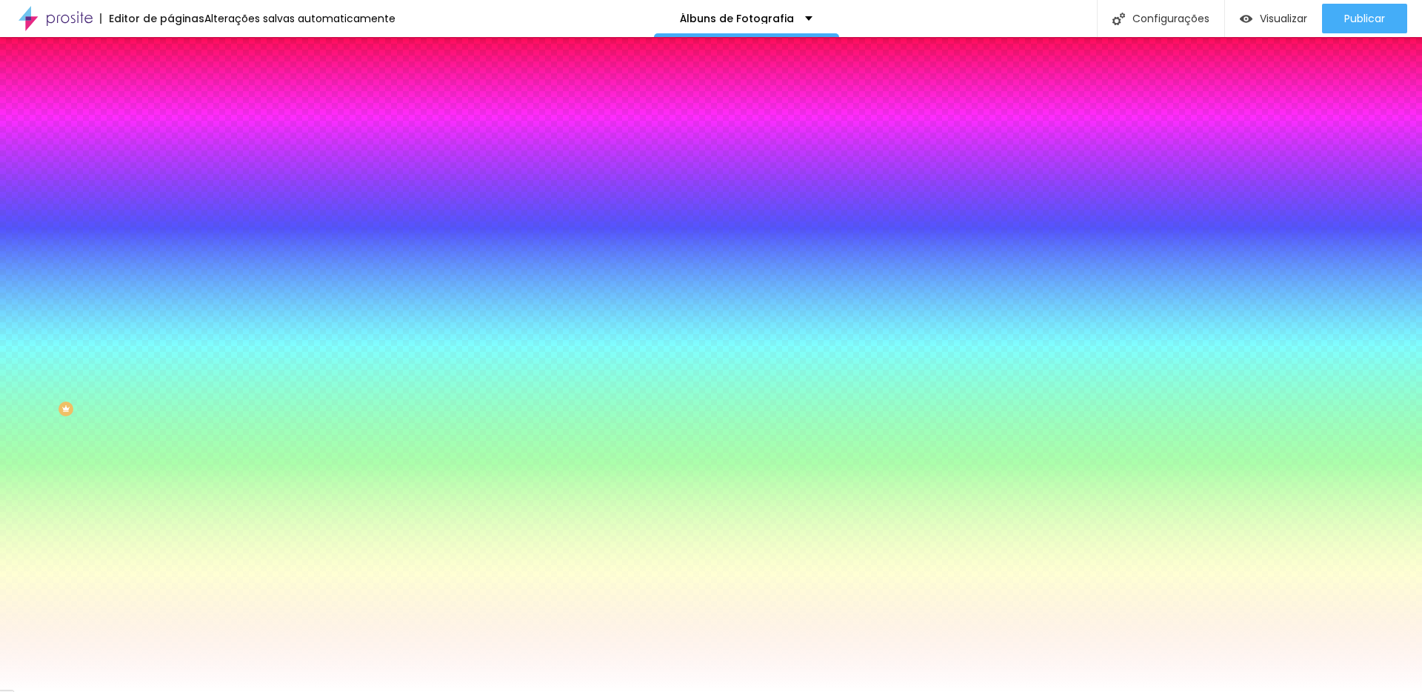
drag, startPoint x: 55, startPoint y: 176, endPoint x: 0, endPoint y: 175, distance: 54.8
type input "0"
click at [170, 328] on input "range" at bounding box center [218, 334] width 96 height 12
click at [184, 105] on span "Avançado" at bounding box center [208, 110] width 49 height 13
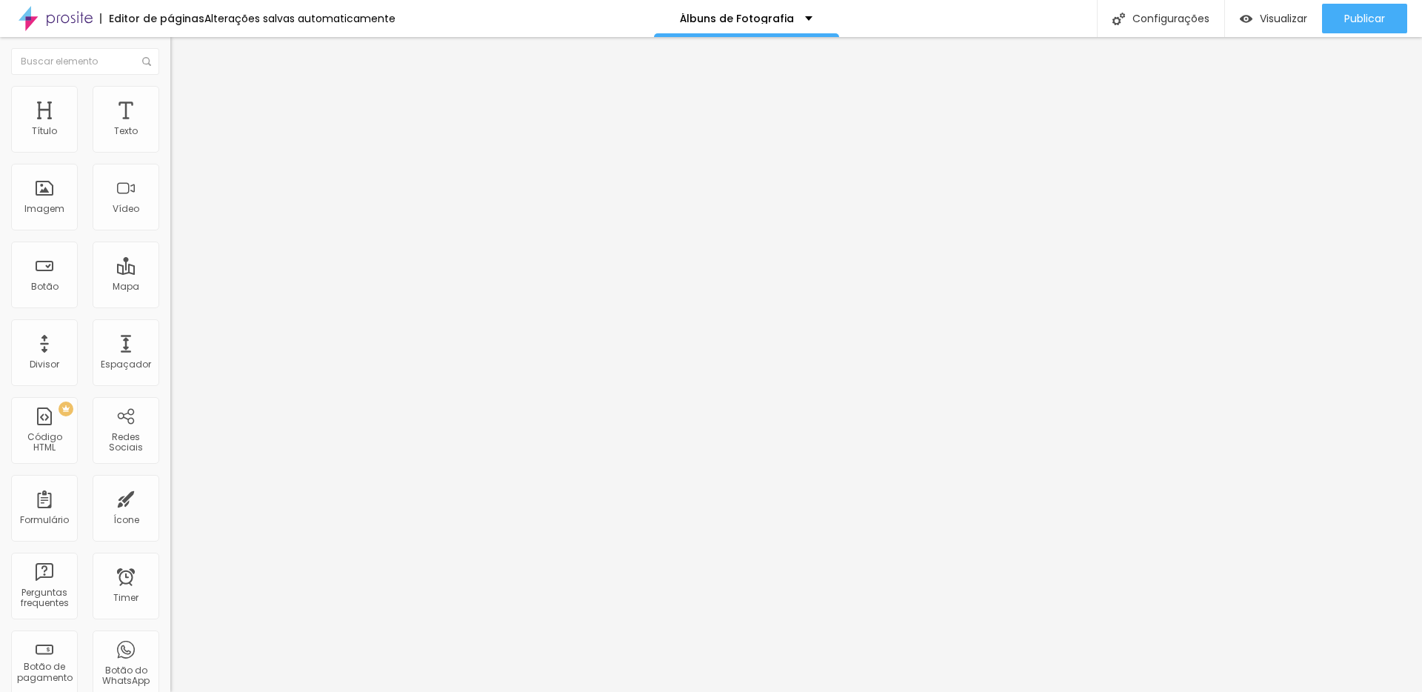
click at [176, 138] on icon "button" at bounding box center [180, 133] width 9 height 9
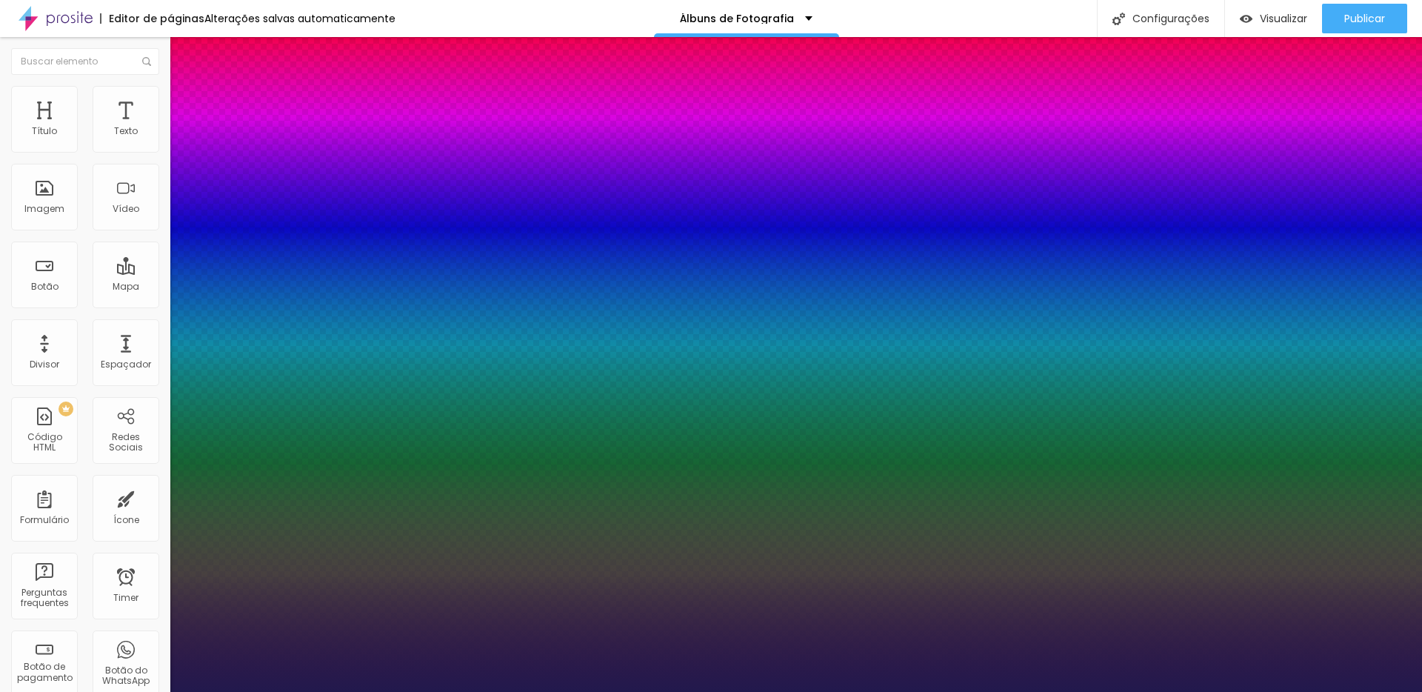
type input "1"
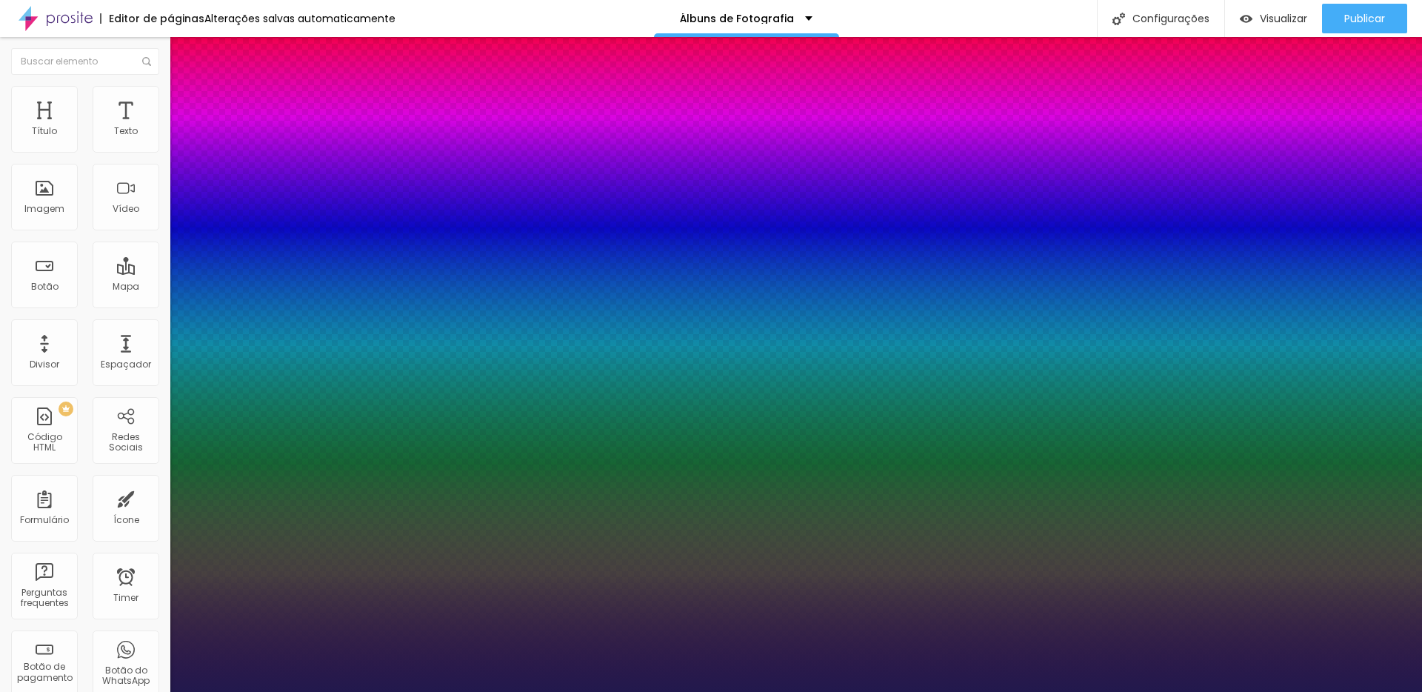
type input "18"
type input "1"
type input "19"
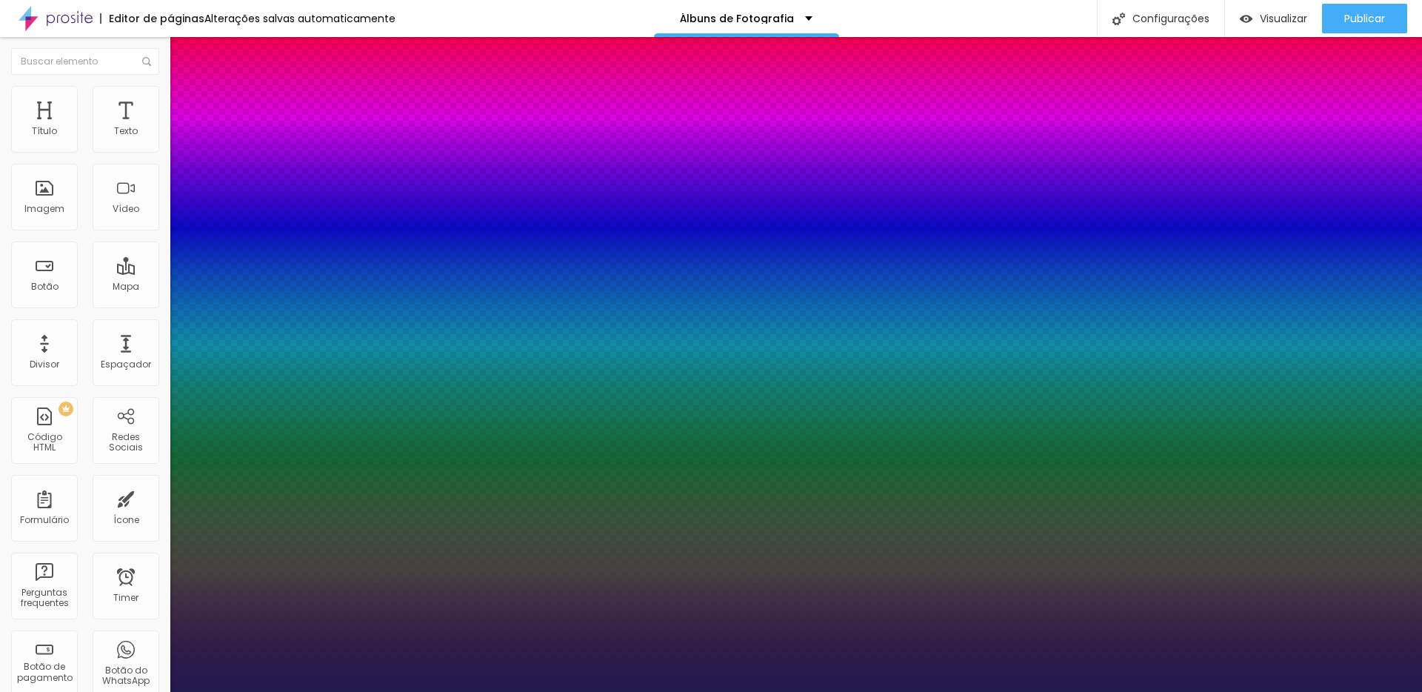
type input "19"
type input "1"
type input "20"
type input "1"
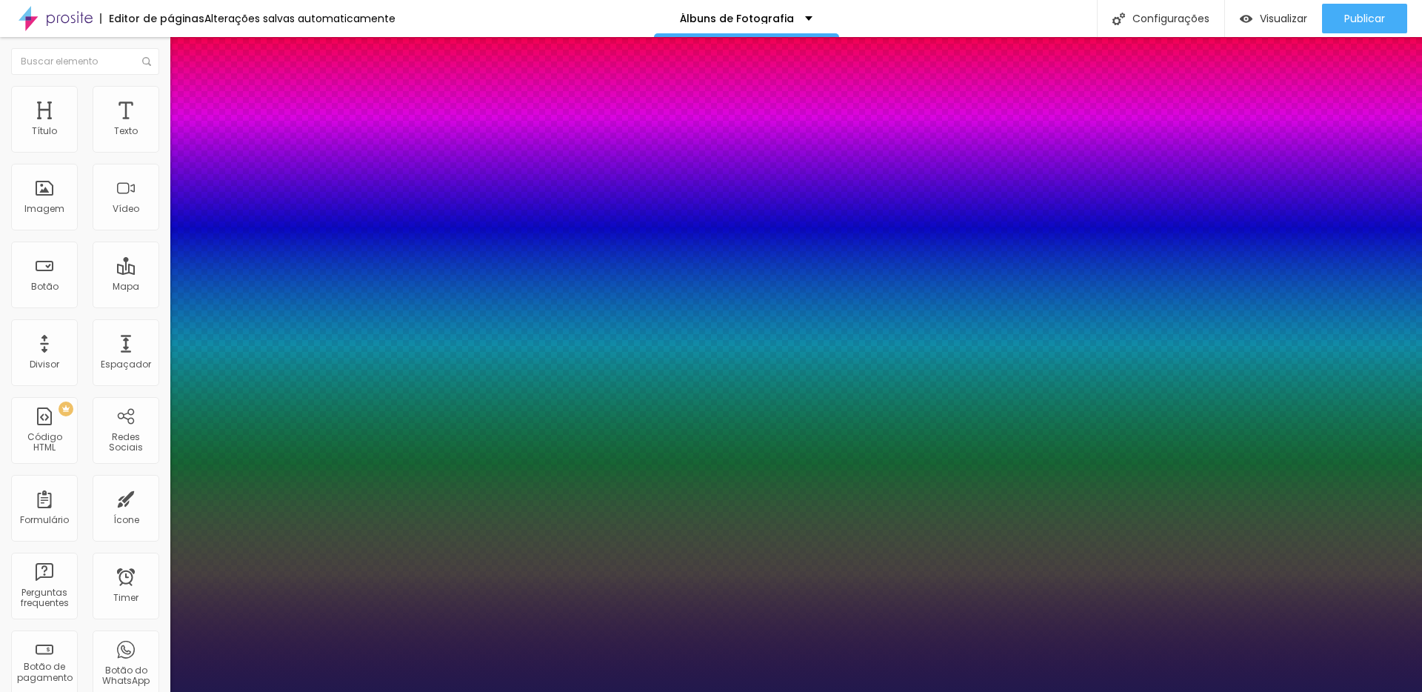
type input "21"
type input "1"
type input "21"
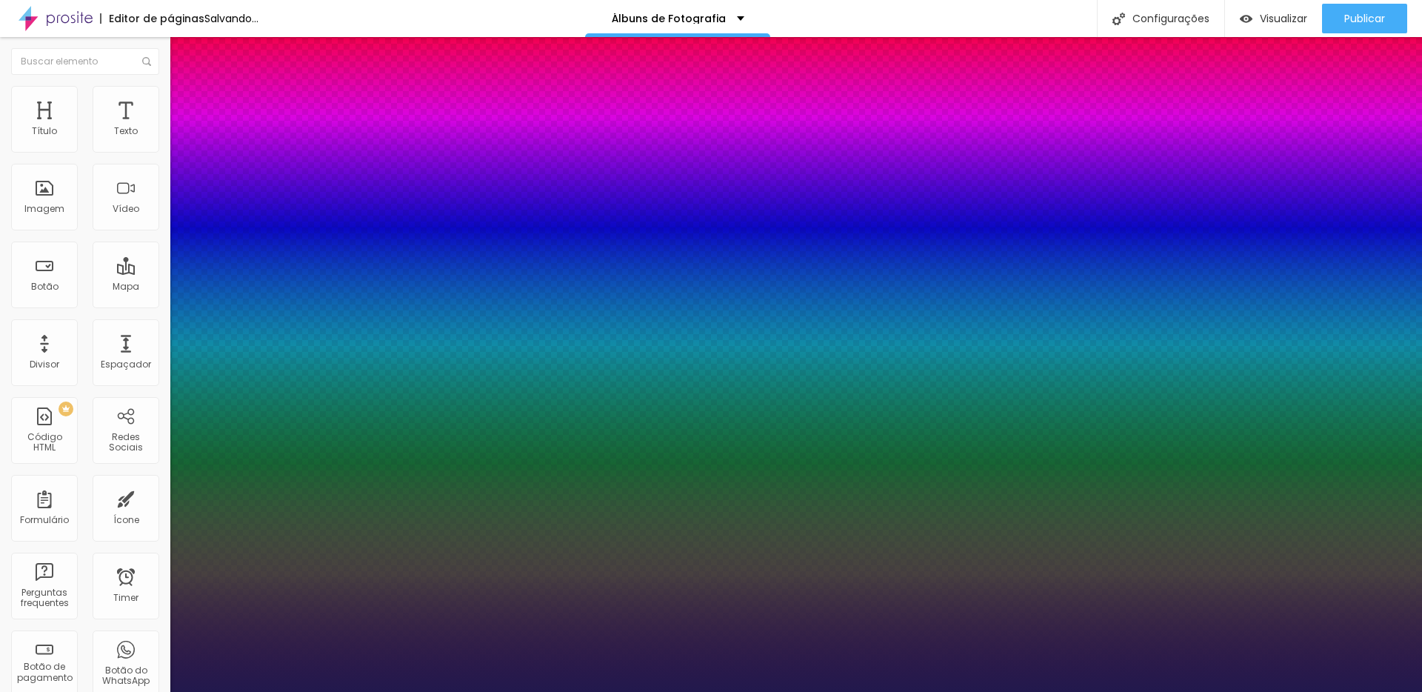
type input "1"
type input "1.2"
type input "1"
type input "1.1"
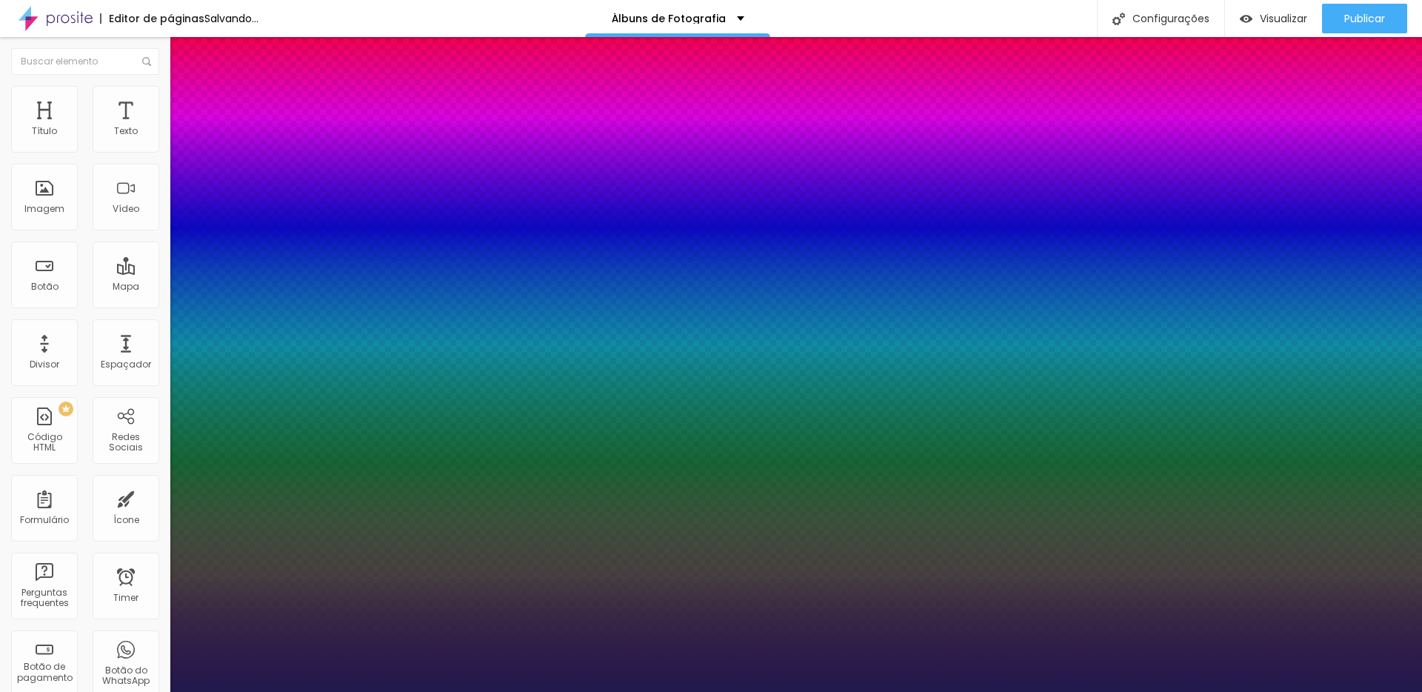
type input "1.1"
type input "1"
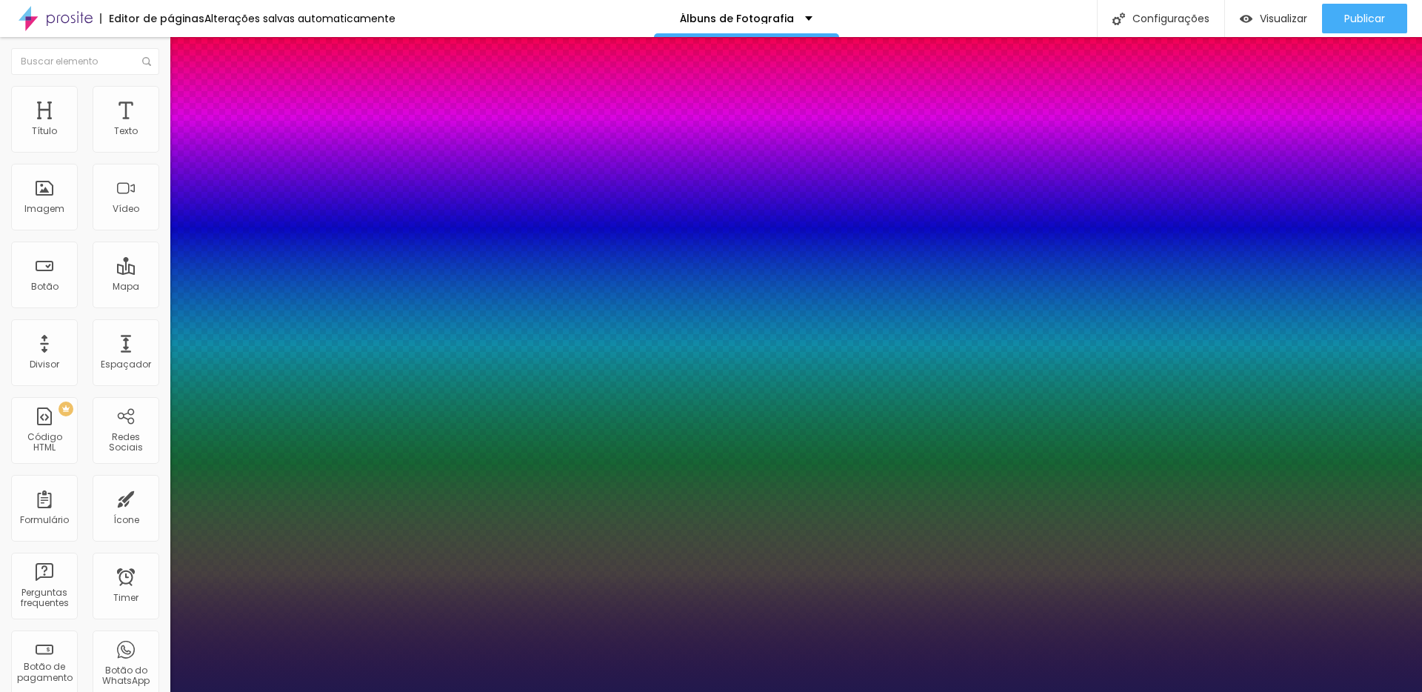
type input "1.1"
type input "1"
type input "1.2"
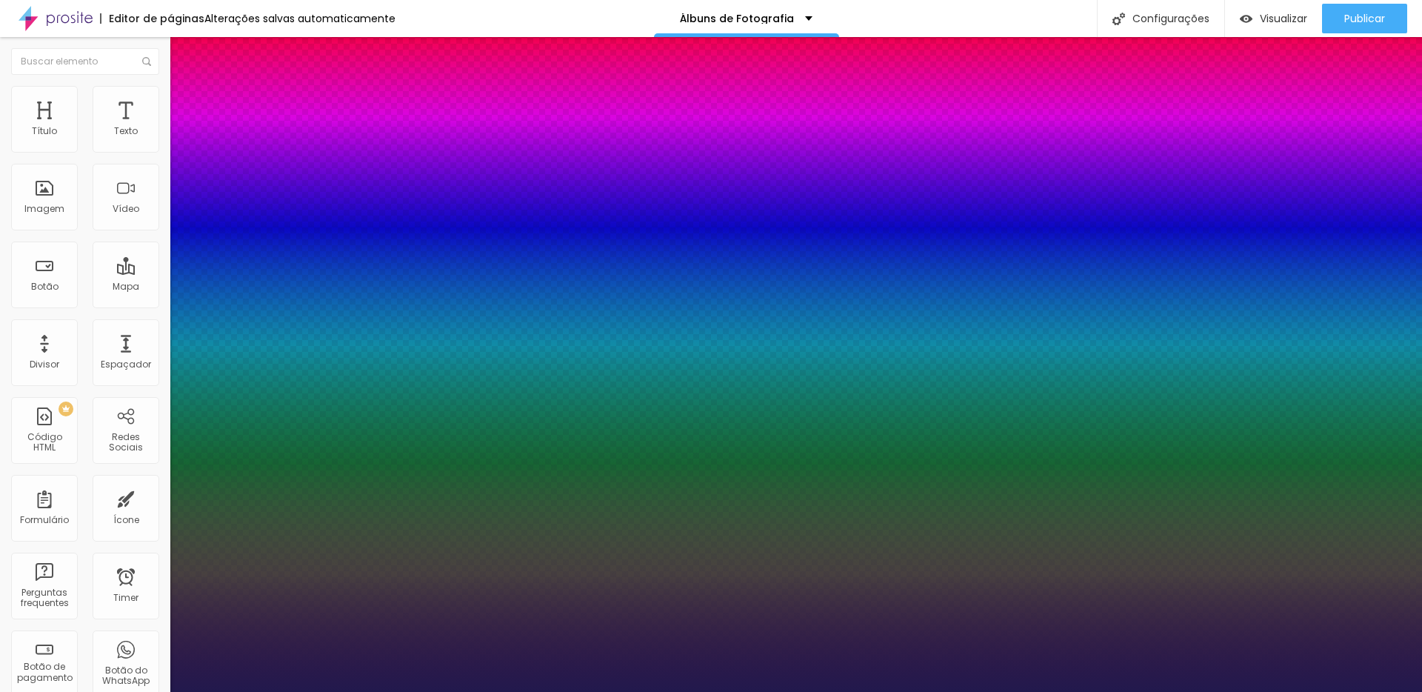
type input "1"
type input "1.3"
click at [221, 691] on div at bounding box center [711, 692] width 1422 height 0
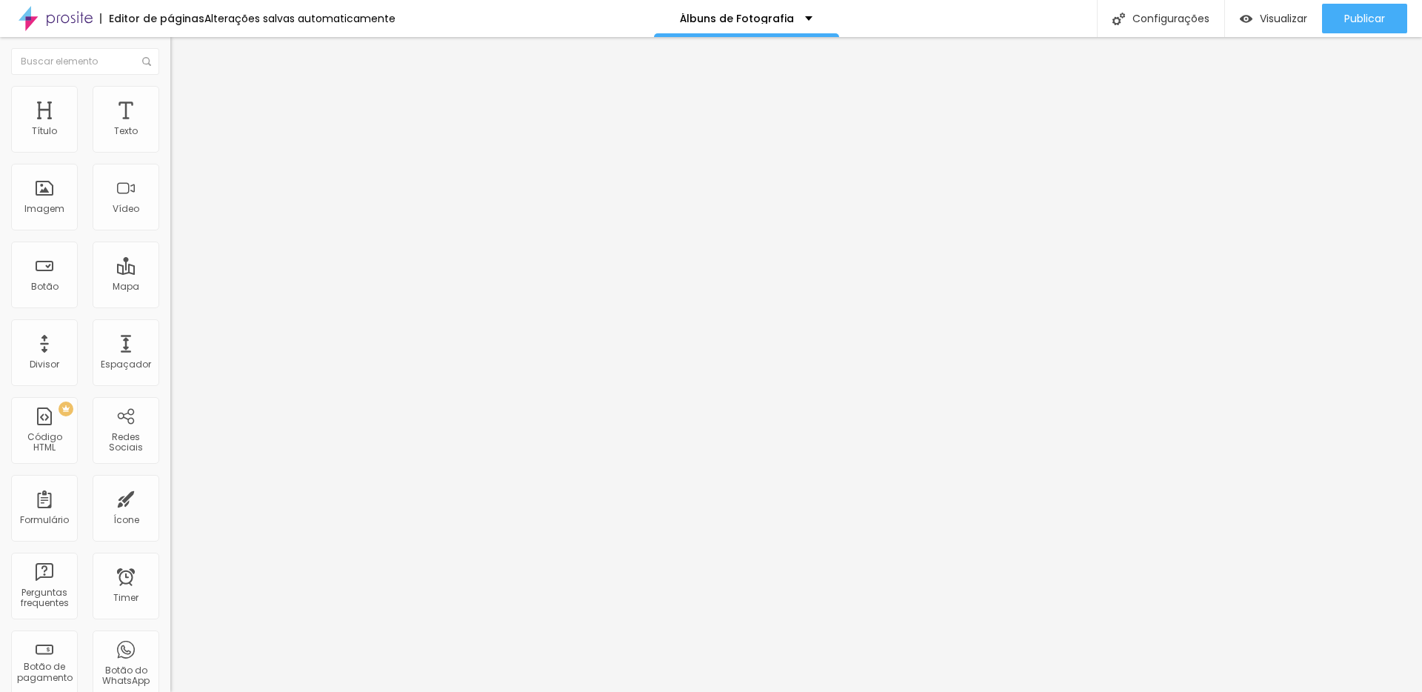
click at [170, 98] on li "Avançado" at bounding box center [255, 93] width 170 height 15
click at [1359, 13] on span "Publicar" at bounding box center [1365, 19] width 41 height 12
